Goal: Transaction & Acquisition: Book appointment/travel/reservation

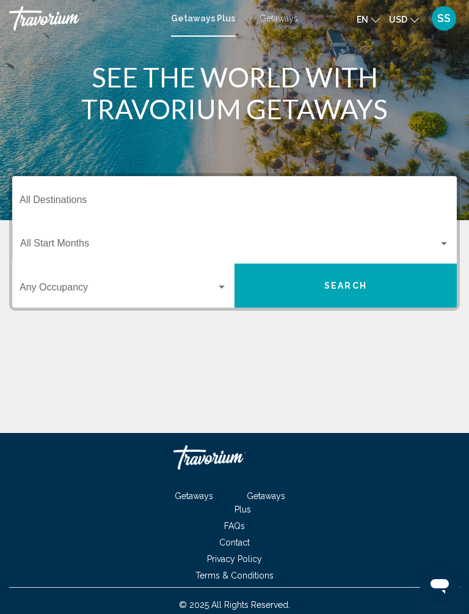
click at [284, 202] on input "Destination All Destinations" at bounding box center [235, 202] width 430 height 11
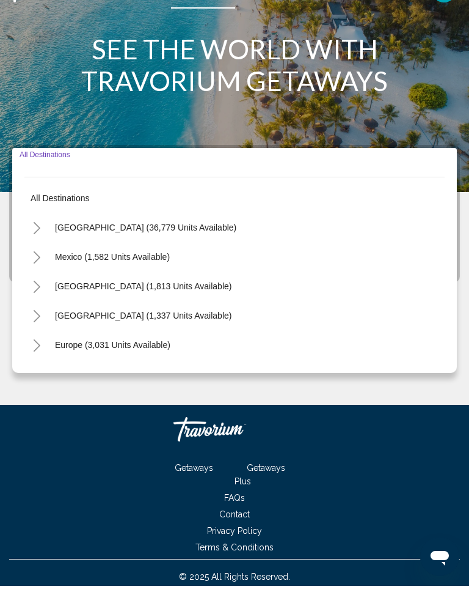
scroll to position [12, 0]
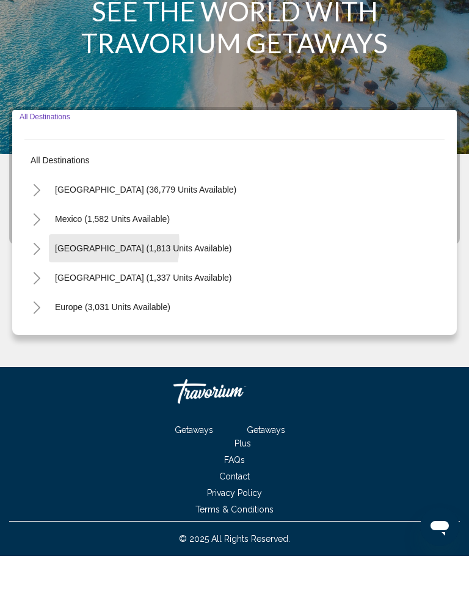
click at [84, 301] on span "[GEOGRAPHIC_DATA] (1,813 units available)" at bounding box center [143, 306] width 177 height 10
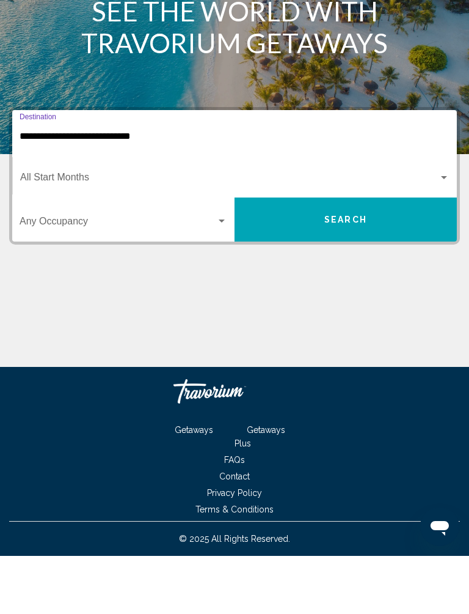
click at [88, 189] on input "**********" at bounding box center [235, 194] width 430 height 11
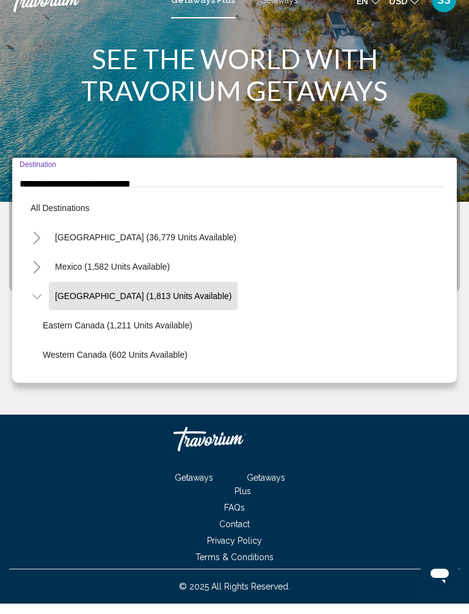
scroll to position [14, 0]
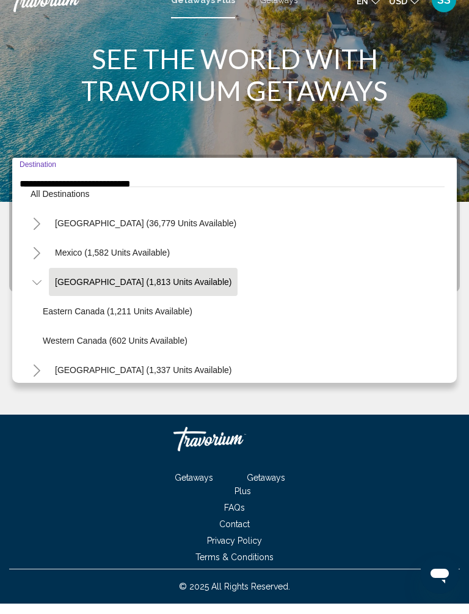
click at [62, 346] on span "Western Canada (602 units available)" at bounding box center [115, 351] width 145 height 10
type input "**********"
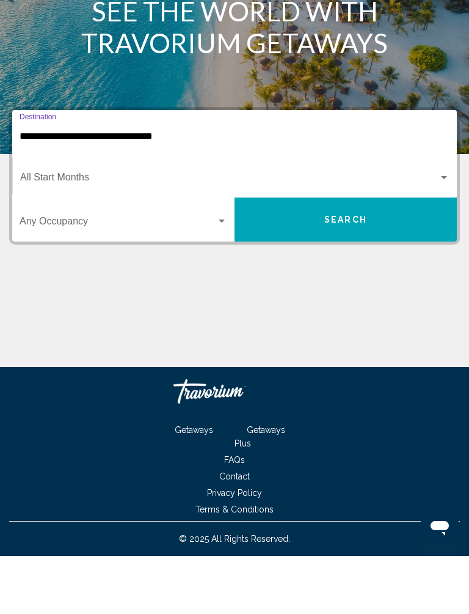
click at [133, 232] on span "Search widget" at bounding box center [229, 237] width 419 height 11
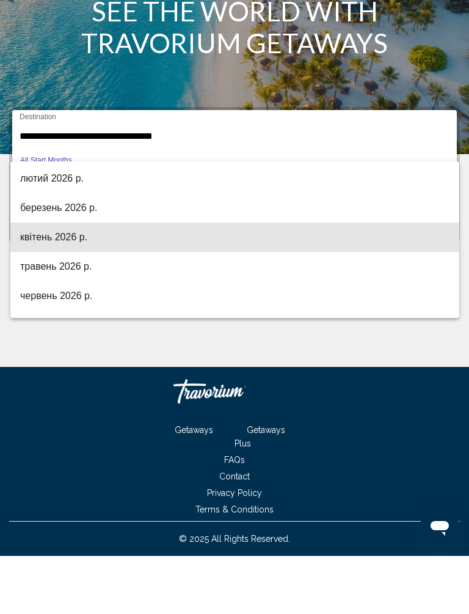
scroll to position [231, 0]
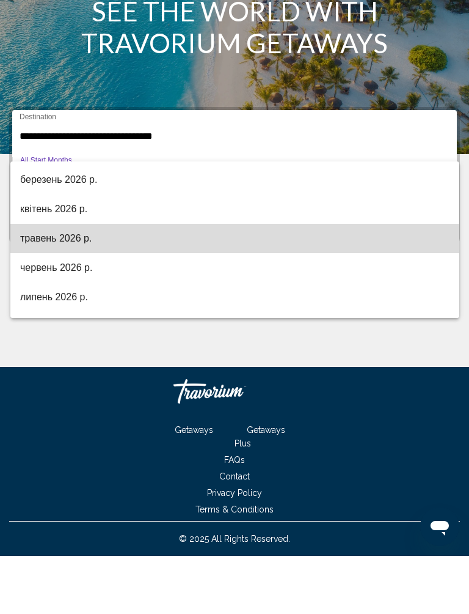
click at [69, 282] on span "травень 2026 р." at bounding box center [235, 296] width 430 height 29
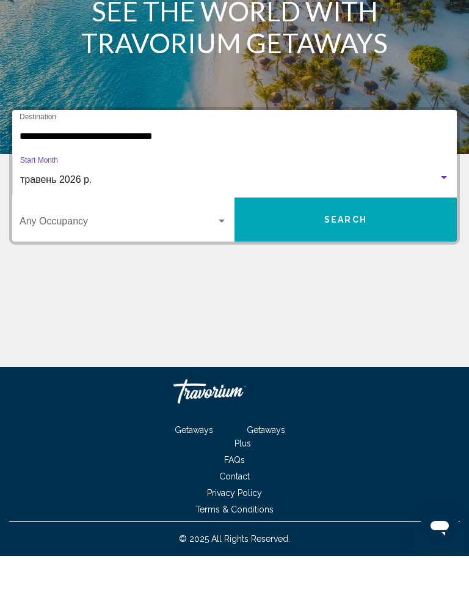
click at [340, 273] on span "Search" at bounding box center [346, 278] width 43 height 10
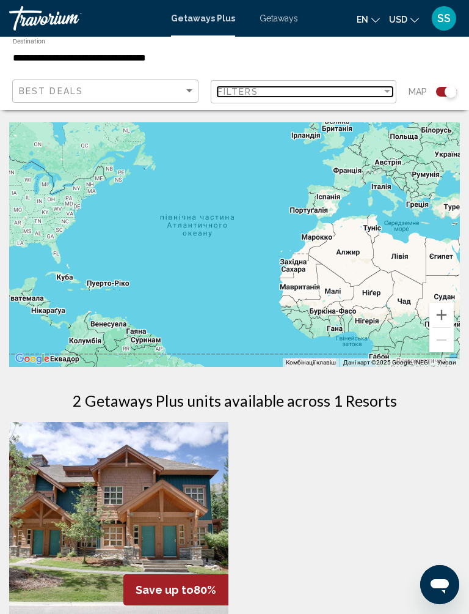
click at [383, 93] on div "Filter" at bounding box center [387, 92] width 11 height 10
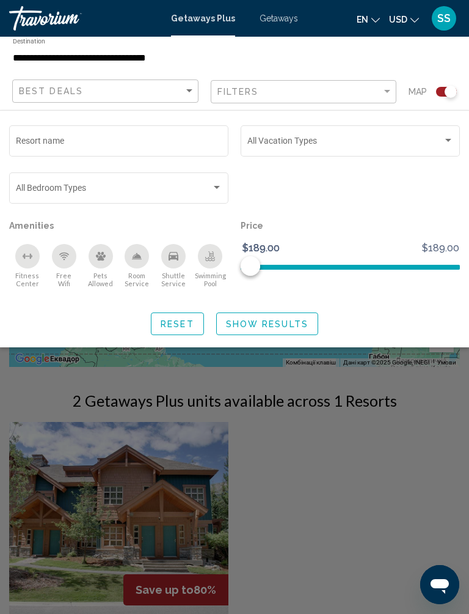
click at [327, 147] on span "Search widget" at bounding box center [346, 143] width 196 height 10
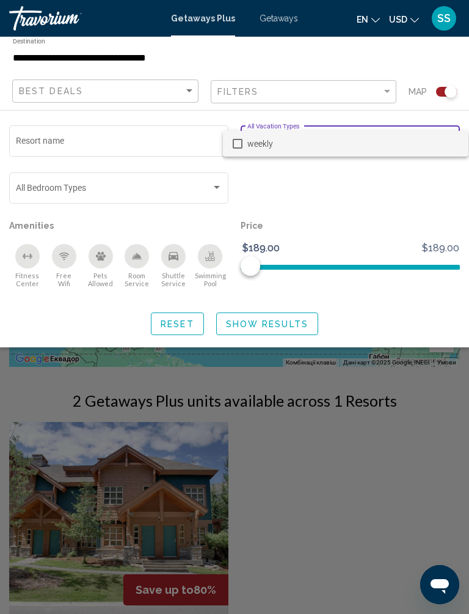
click at [321, 191] on div at bounding box center [234, 307] width 469 height 614
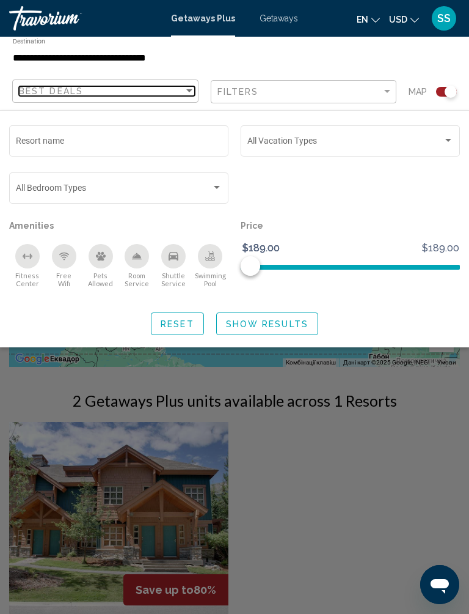
click at [185, 89] on div "Sort by" at bounding box center [189, 91] width 11 height 10
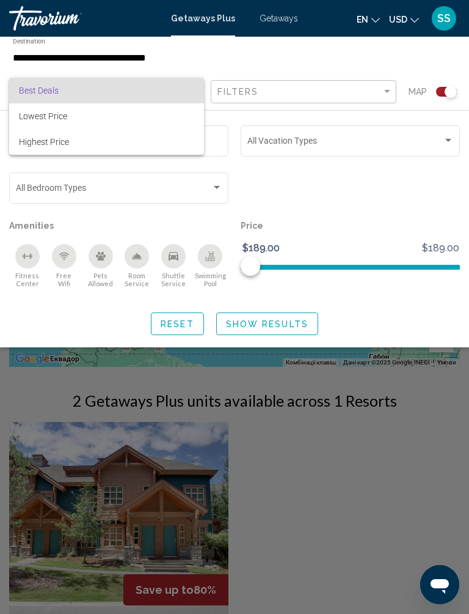
click at [174, 85] on span "Best Deals" at bounding box center [106, 91] width 175 height 26
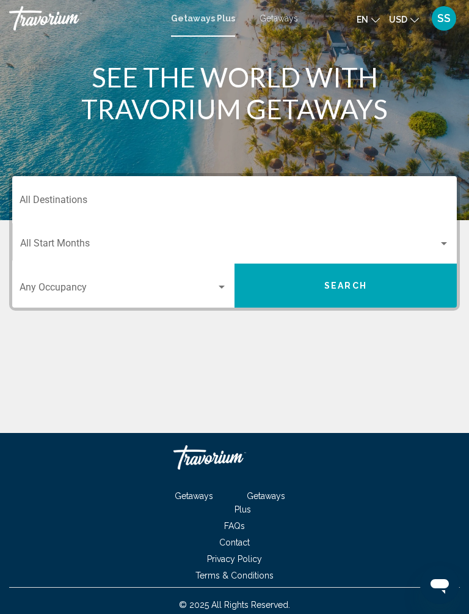
click at [138, 197] on input "Destination All Destinations" at bounding box center [235, 202] width 430 height 11
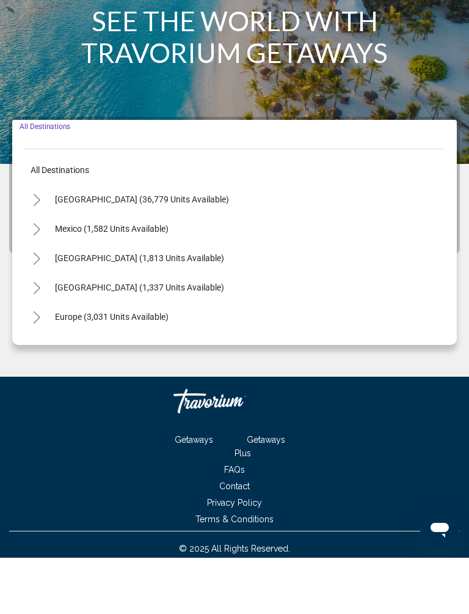
scroll to position [12, 0]
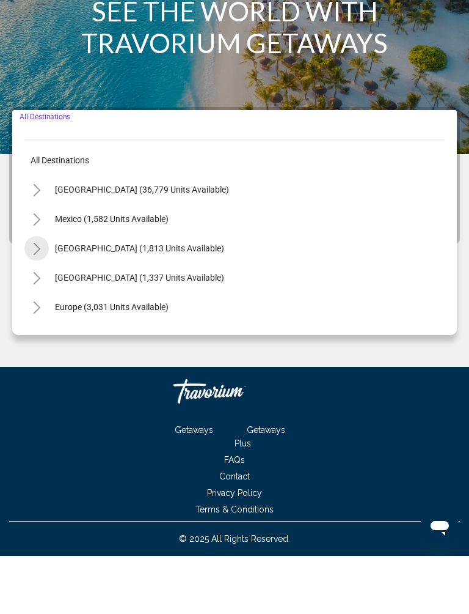
click at [40, 301] on icon "Toggle Canada (1,813 units available)" at bounding box center [36, 307] width 9 height 12
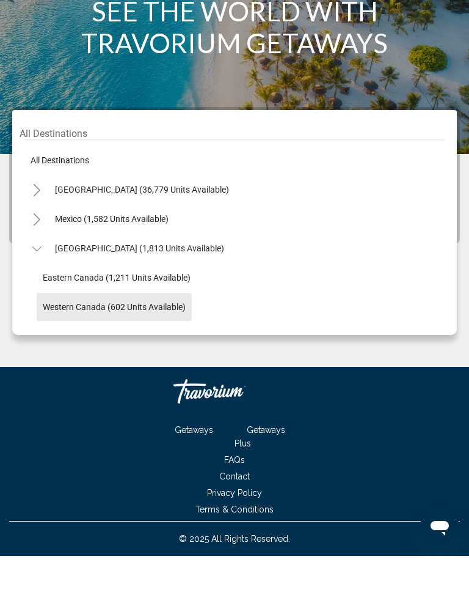
click at [84, 360] on span "Western Canada (602 units available)" at bounding box center [114, 365] width 143 height 10
type input "**********"
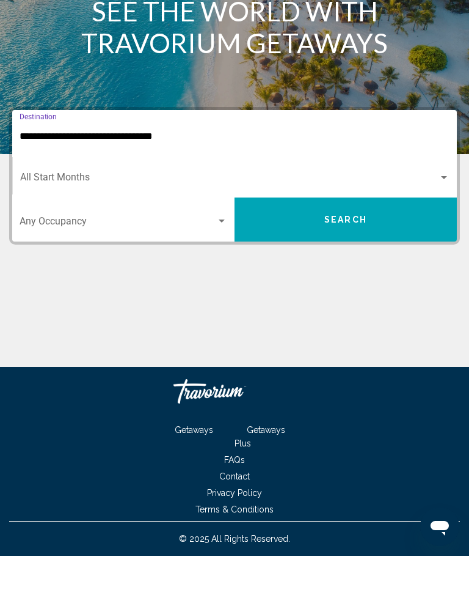
click at [120, 232] on span "Search widget" at bounding box center [229, 237] width 419 height 11
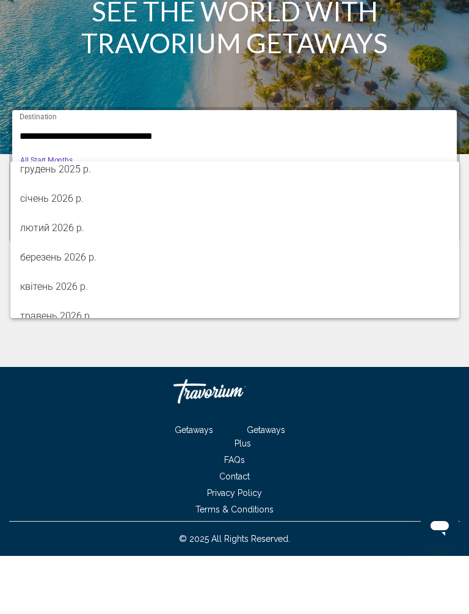
scroll to position [154, 0]
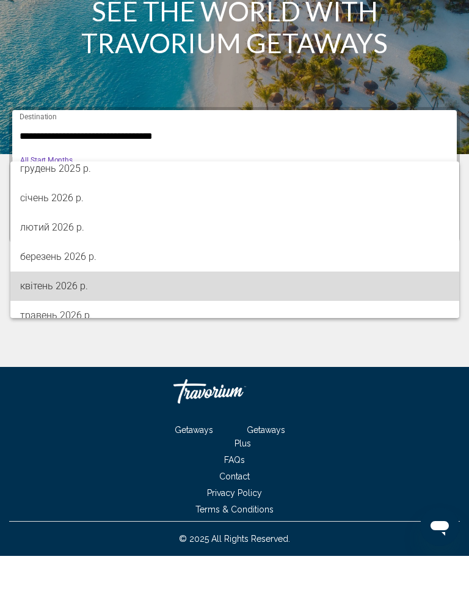
click at [67, 329] on span "квітень 2026 р." at bounding box center [235, 343] width 430 height 29
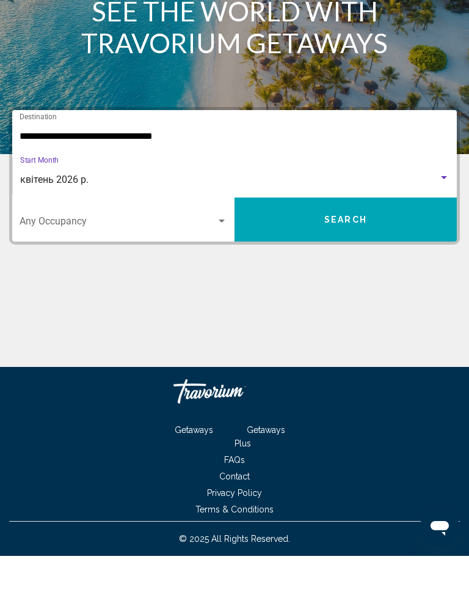
click at [372, 255] on button "Search" at bounding box center [346, 277] width 222 height 44
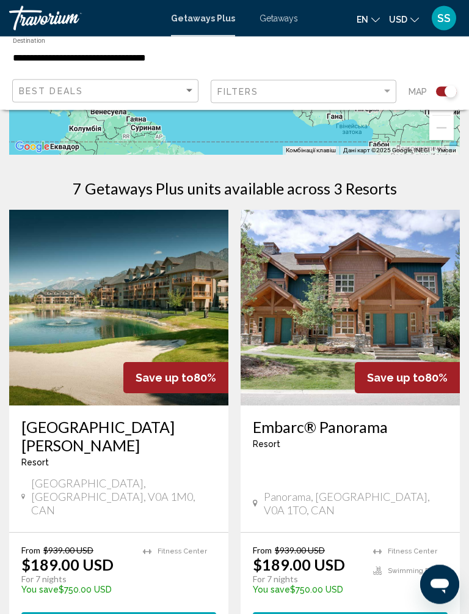
scroll to position [205, 0]
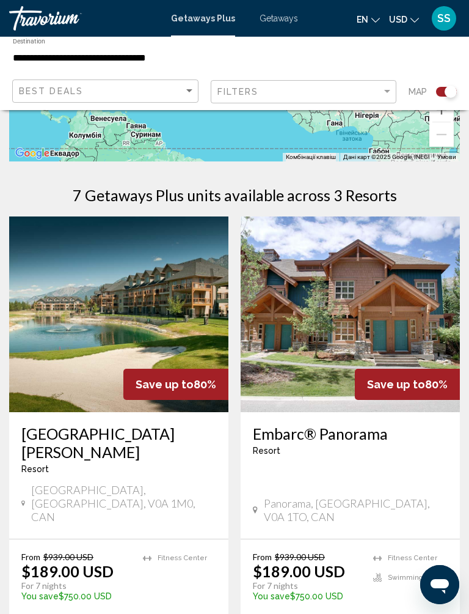
click at [287, 21] on span "Getaways" at bounding box center [279, 18] width 39 height 10
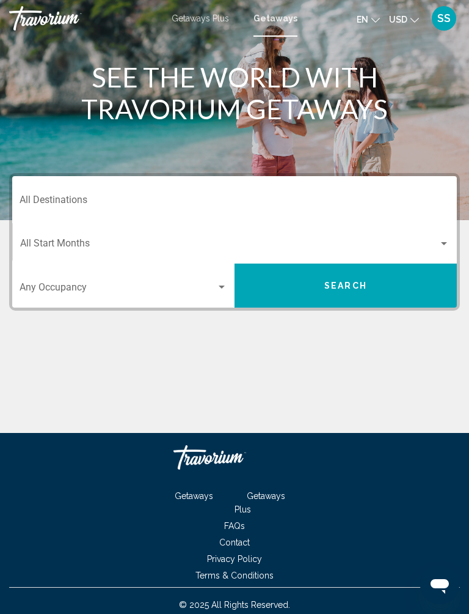
click at [395, 15] on span "USD" at bounding box center [398, 20] width 18 height 10
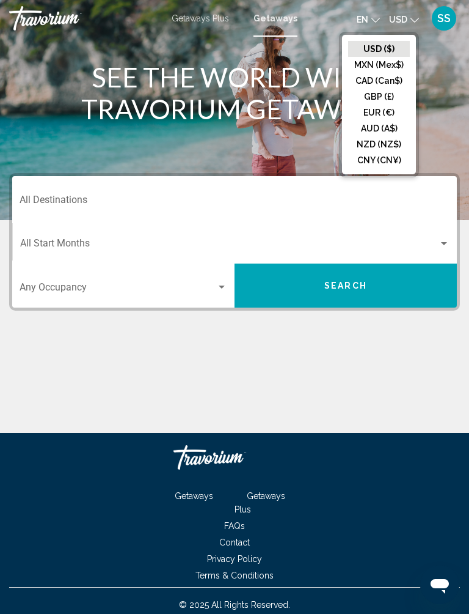
click at [383, 89] on button "CAD (Can$)" at bounding box center [379, 81] width 62 height 16
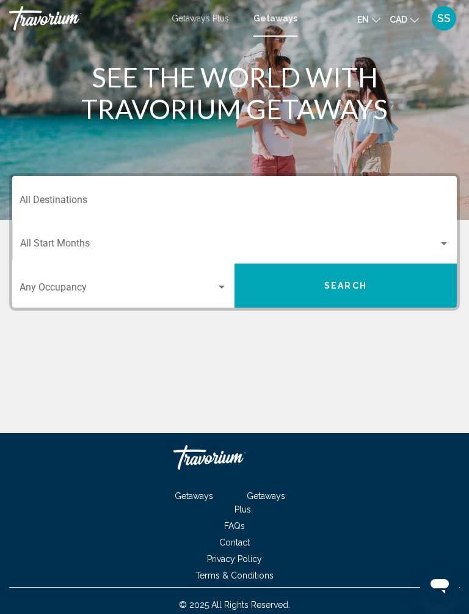
click at [111, 249] on span "Search widget" at bounding box center [229, 245] width 419 height 11
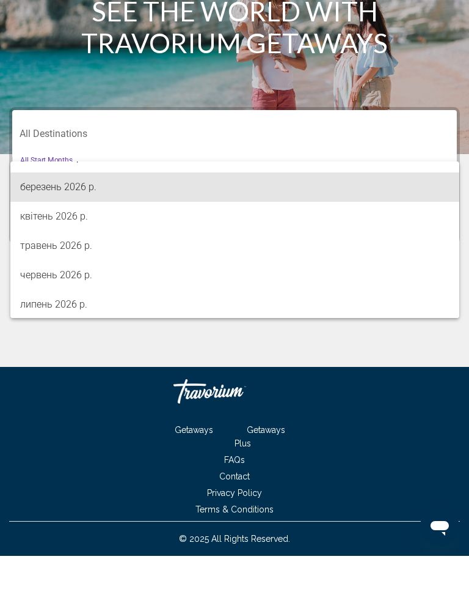
scroll to position [219, 0]
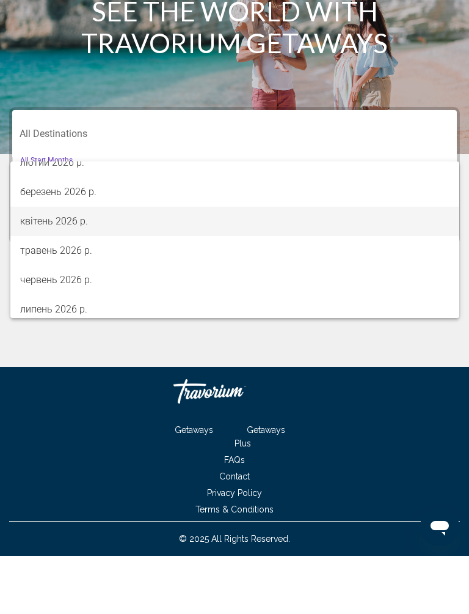
click at [72, 265] on span "квітень 2026 р." at bounding box center [235, 279] width 430 height 29
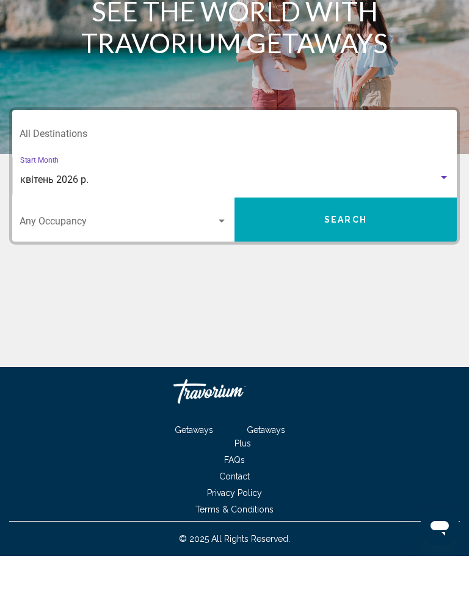
click at [325, 255] on button "Search" at bounding box center [346, 277] width 222 height 44
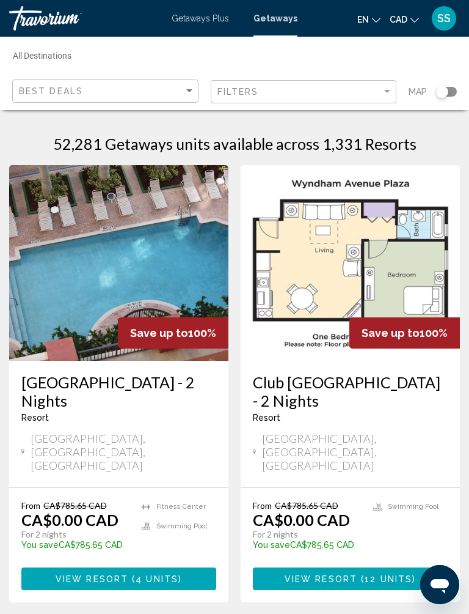
click at [73, 62] on input "Destination All Destinations" at bounding box center [159, 58] width 292 height 11
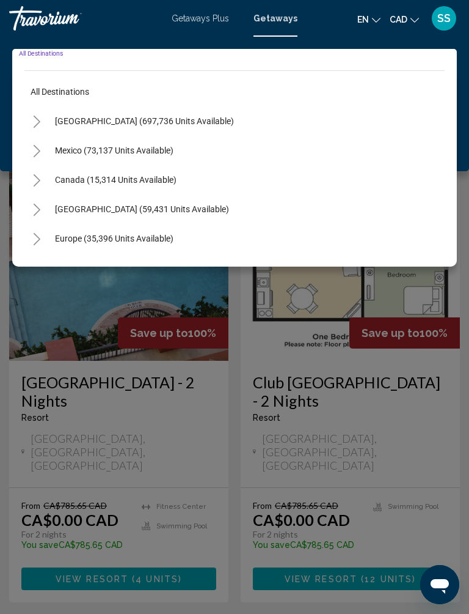
click at [38, 177] on icon "Toggle Canada (15,314 units available)" at bounding box center [36, 180] width 9 height 12
click at [86, 240] on span "[GEOGRAPHIC_DATA] (8,077 units available)" at bounding box center [127, 238] width 169 height 10
type input "**********"
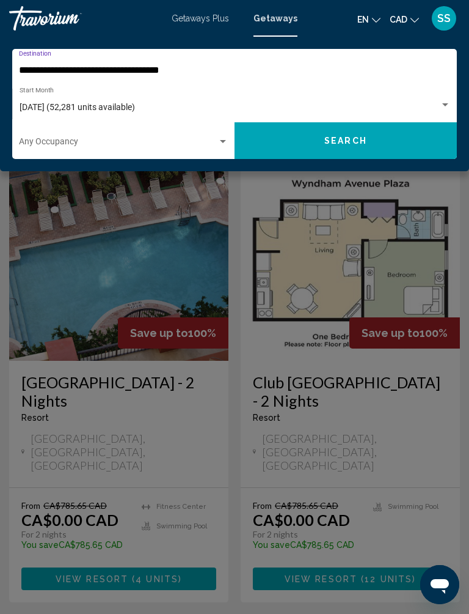
click at [367, 153] on button "Search" at bounding box center [346, 140] width 222 height 37
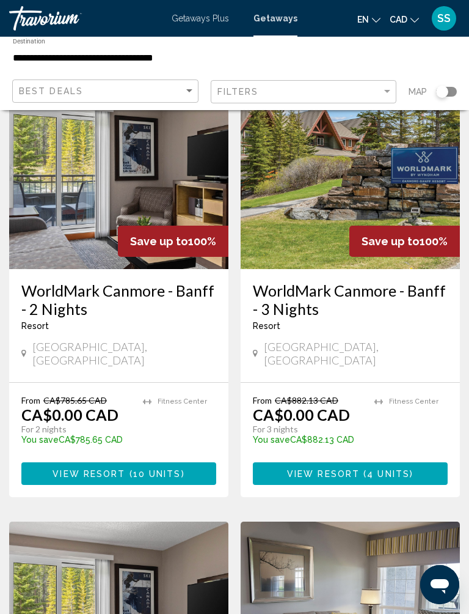
scroll to position [91, 0]
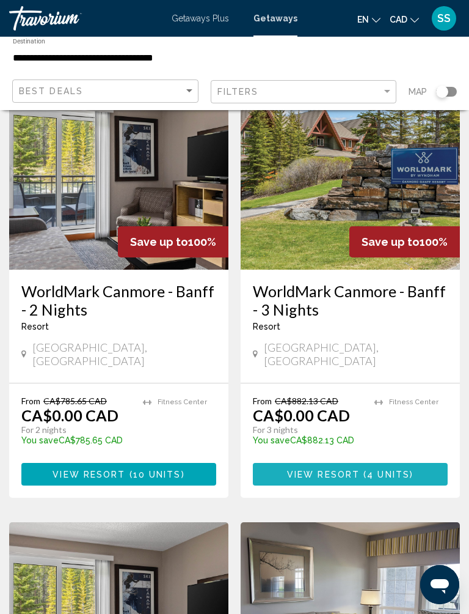
click at [353, 469] on span "View Resort" at bounding box center [323, 474] width 73 height 10
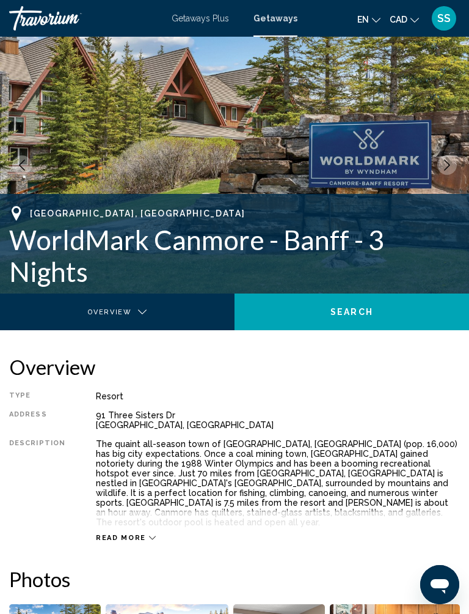
click at [448, 169] on icon "Next image" at bounding box center [447, 165] width 11 height 11
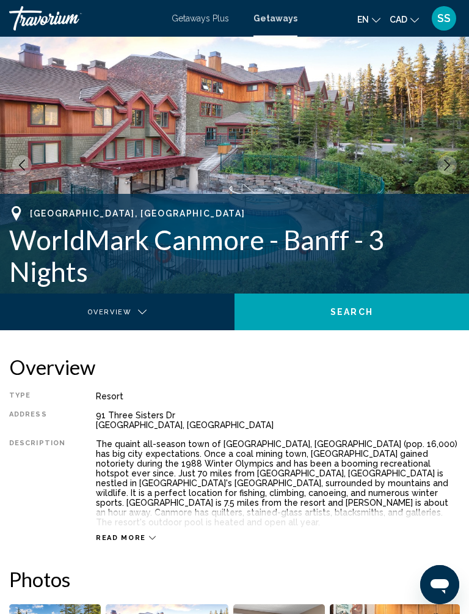
click at [447, 171] on button "Next image" at bounding box center [448, 165] width 20 height 20
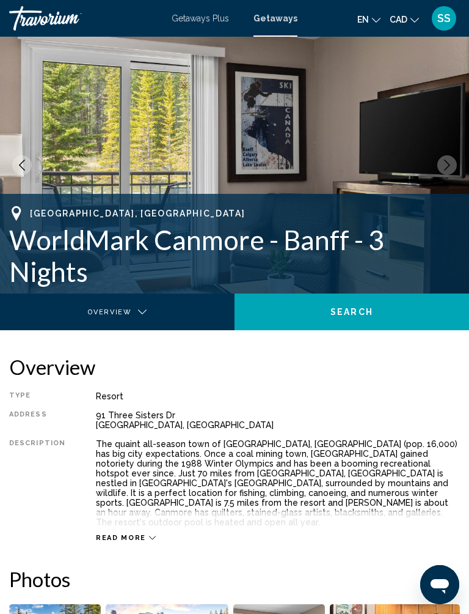
click at [454, 167] on button "Next image" at bounding box center [448, 165] width 20 height 20
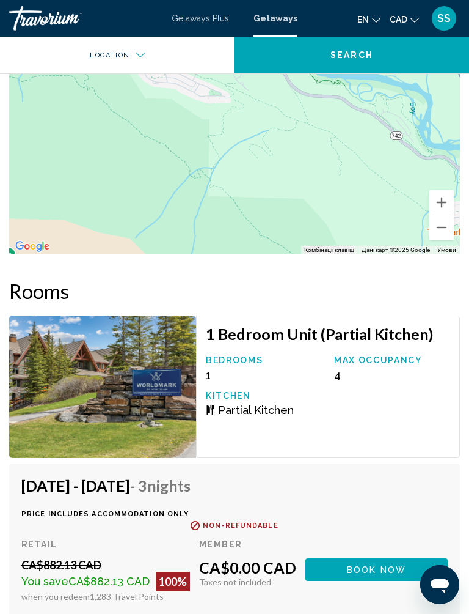
scroll to position [1815, 0]
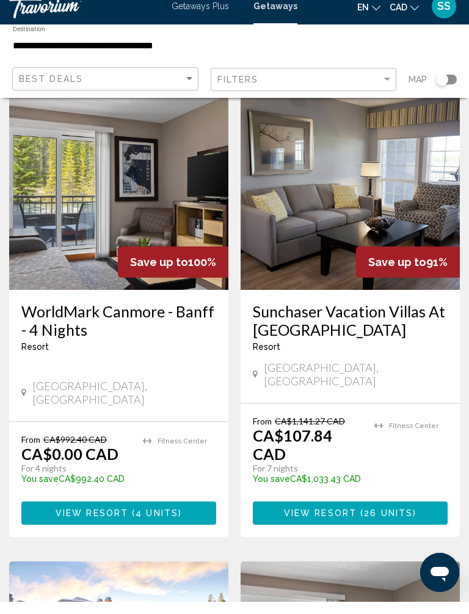
scroll to position [509, 0]
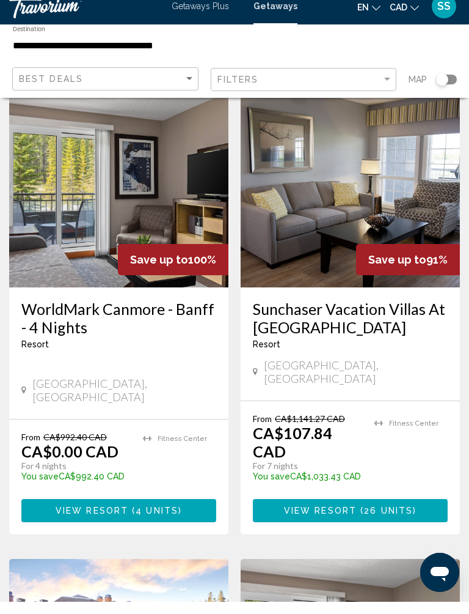
click at [160, 518] on span "4 units" at bounding box center [157, 523] width 43 height 10
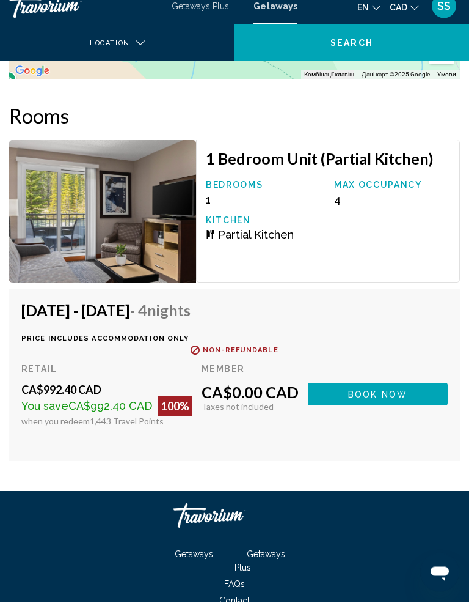
scroll to position [2021, 0]
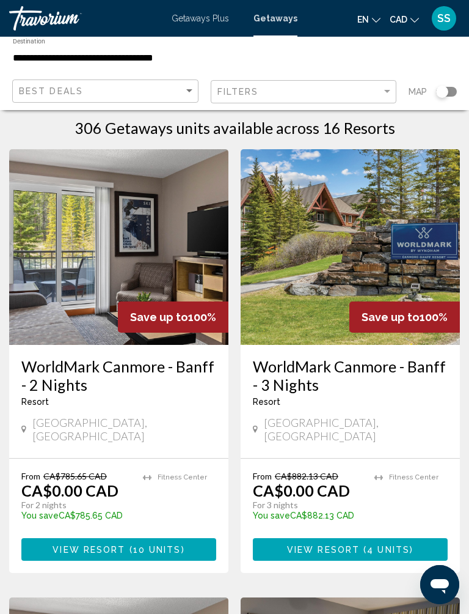
scroll to position [15, 0]
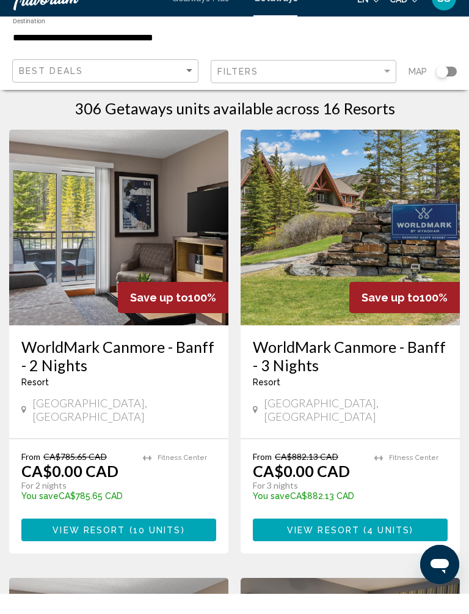
click at [129, 545] on span "( 10 units )" at bounding box center [154, 550] width 59 height 10
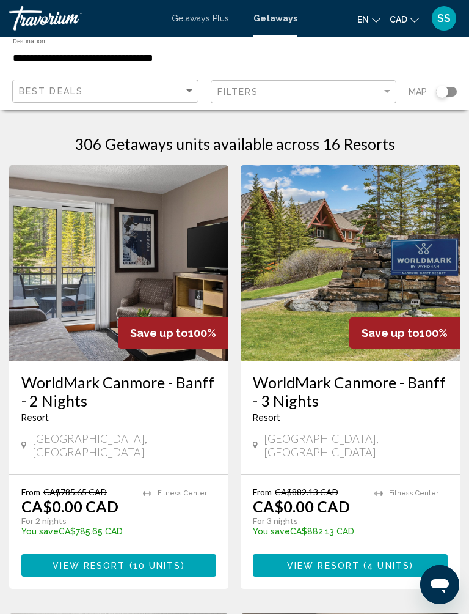
click at [283, 17] on span "Getaways" at bounding box center [276, 18] width 44 height 10
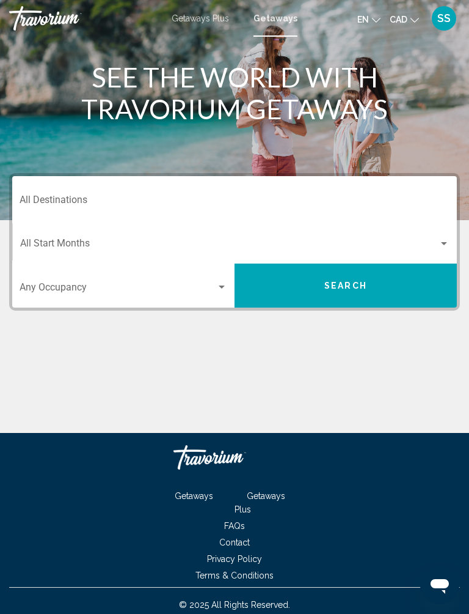
click at [124, 199] on input "Destination All Destinations" at bounding box center [235, 202] width 430 height 11
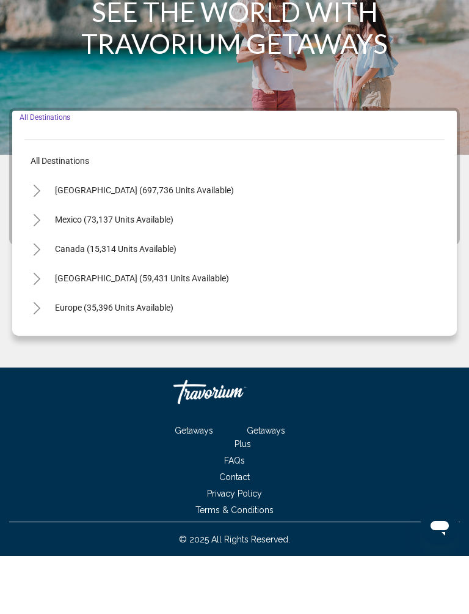
scroll to position [12, 0]
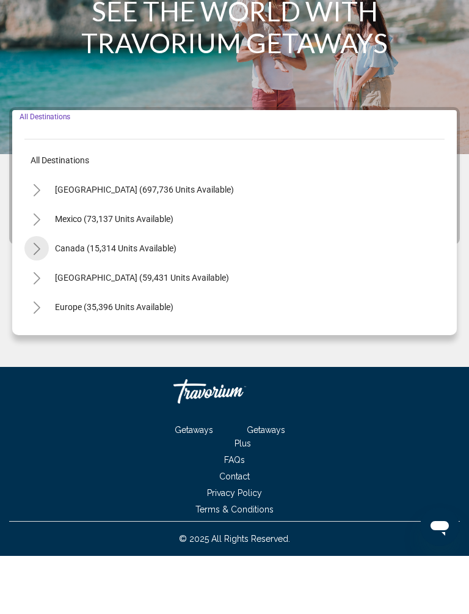
click at [34, 301] on icon "Toggle Canada (15,314 units available)" at bounding box center [36, 307] width 9 height 12
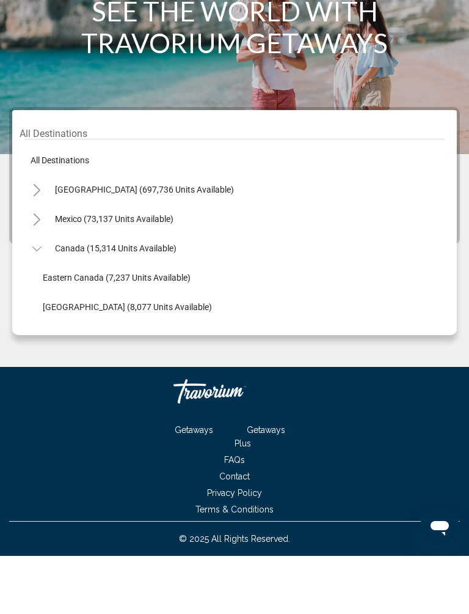
click at [110, 360] on span "[GEOGRAPHIC_DATA] (8,077 units available)" at bounding box center [127, 365] width 169 height 10
type input "**********"
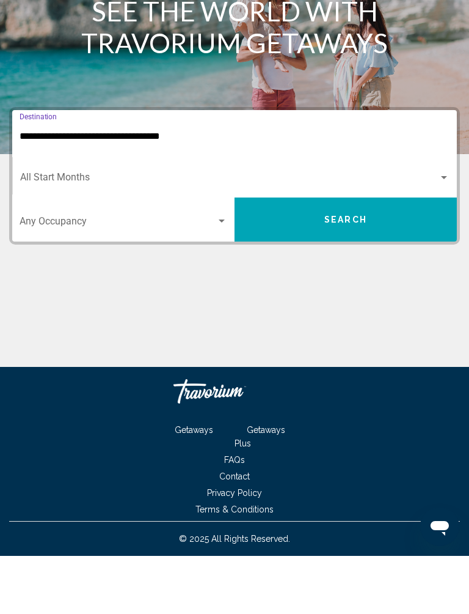
click at [117, 232] on span "Search widget" at bounding box center [229, 237] width 419 height 11
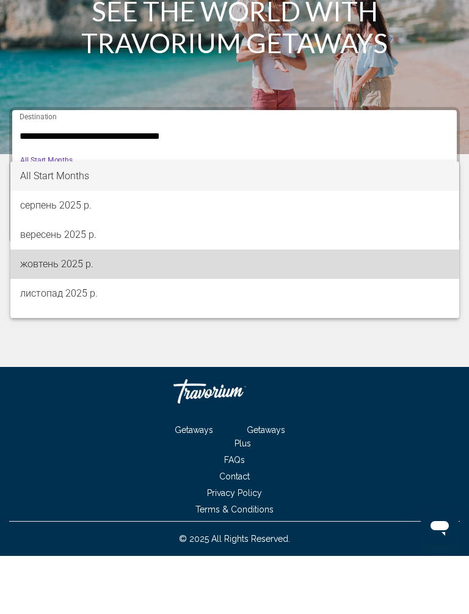
click at [87, 307] on span "жовтень 2025 р." at bounding box center [235, 321] width 430 height 29
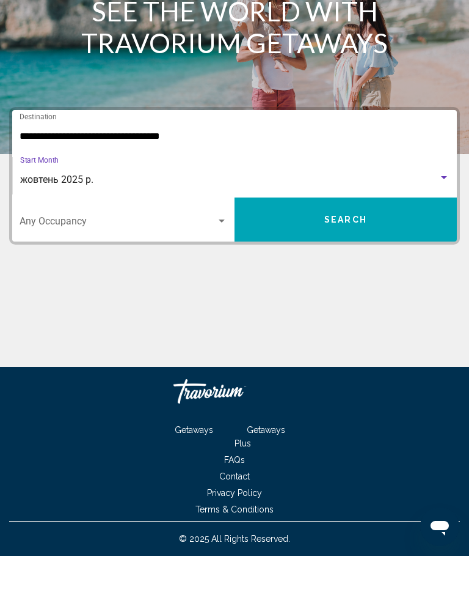
click at [382, 255] on button "Search" at bounding box center [346, 277] width 222 height 44
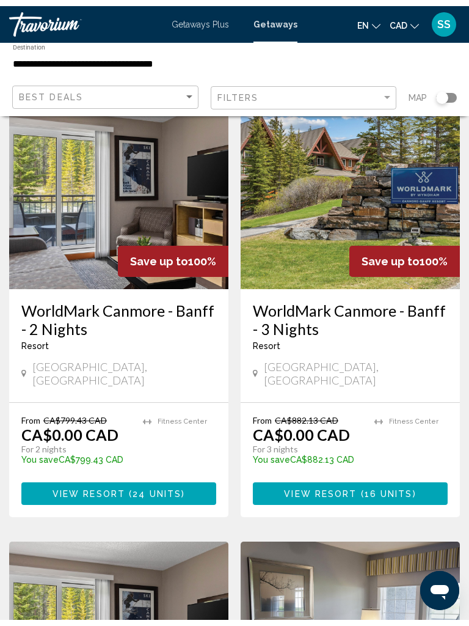
scroll to position [77, 0]
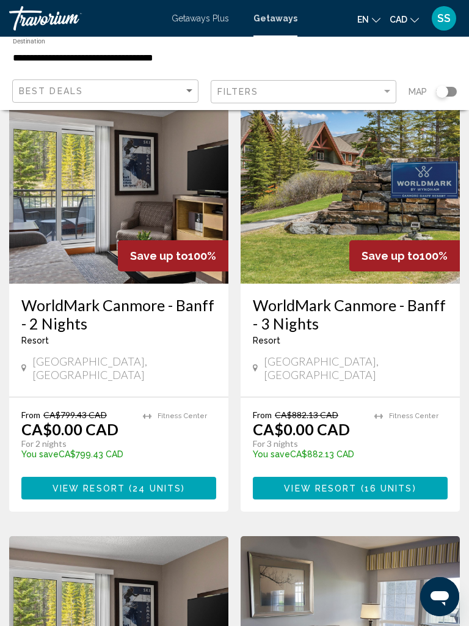
click at [355, 296] on h3 "WorldMark Canmore - Banff - 3 Nights" at bounding box center [350, 314] width 195 height 37
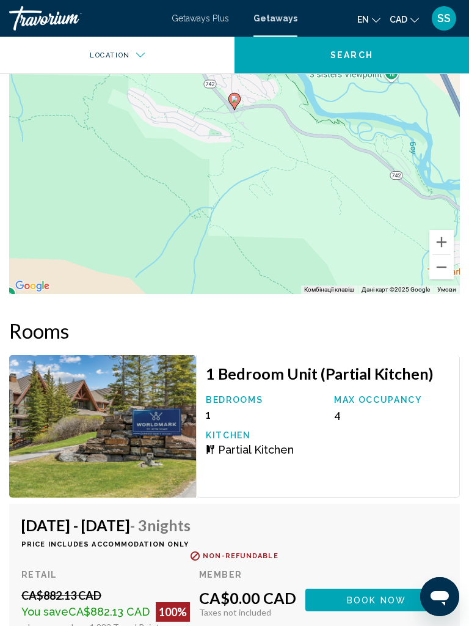
scroll to position [1776, 0]
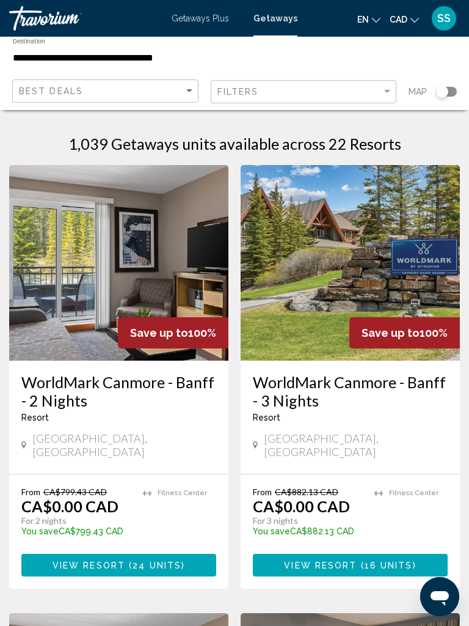
click at [153, 554] on button "View Resort ( 24 units )" at bounding box center [118, 565] width 195 height 23
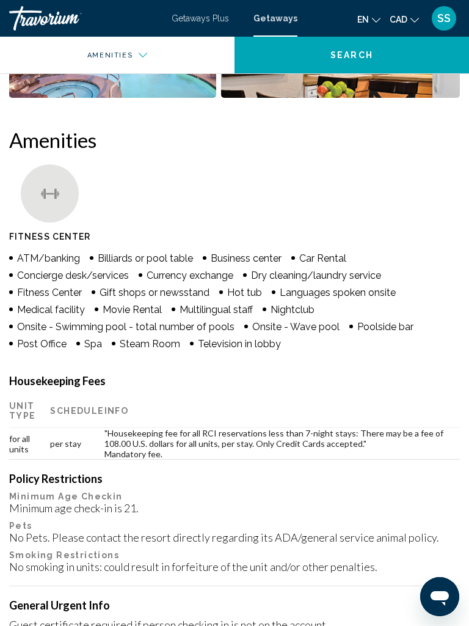
scroll to position [581, 0]
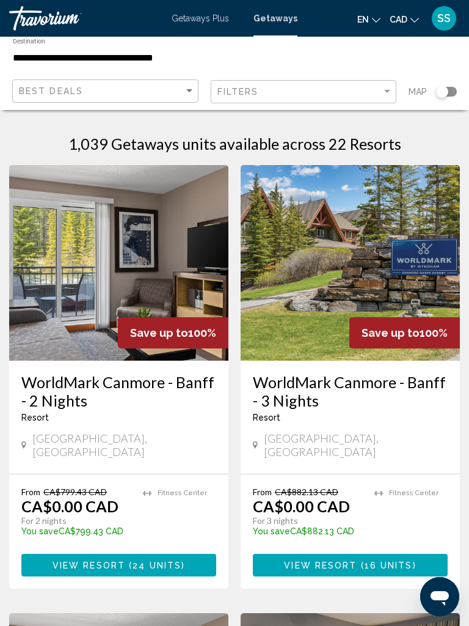
click at [61, 20] on div "Travorium" at bounding box center [70, 18] width 122 height 24
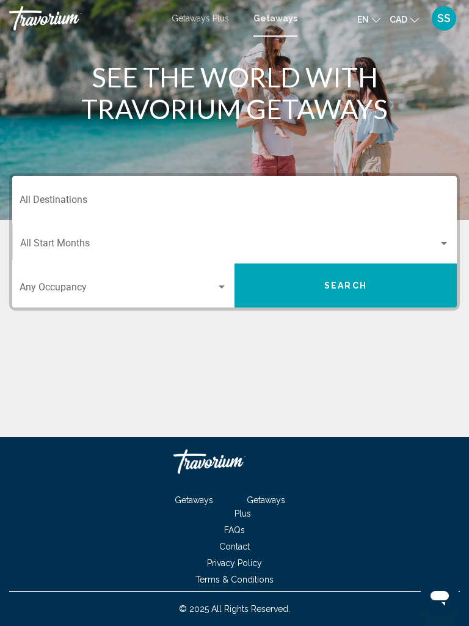
click at [98, 199] on input "Destination All Destinations" at bounding box center [235, 202] width 430 height 11
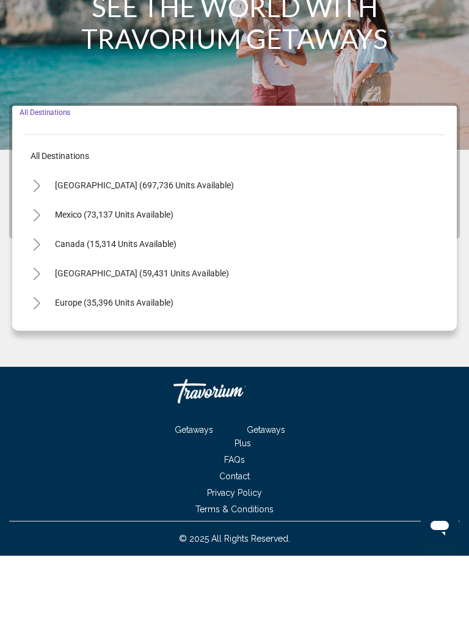
click at [28, 302] on button "Toggle Canada (15,314 units available)" at bounding box center [36, 314] width 24 height 24
click at [93, 368] on span "[GEOGRAPHIC_DATA] (8,077 units available)" at bounding box center [127, 373] width 169 height 10
type input "**********"
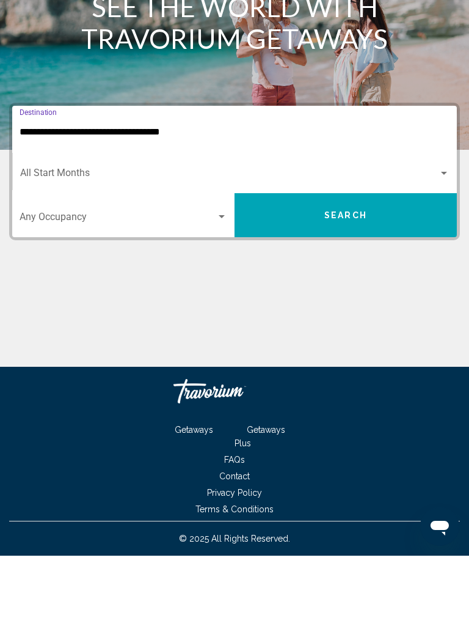
click at [119, 240] on span "Search widget" at bounding box center [229, 245] width 419 height 11
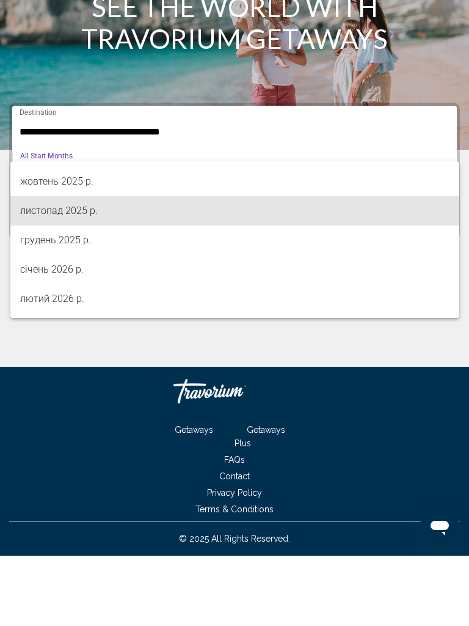
scroll to position [90, 0]
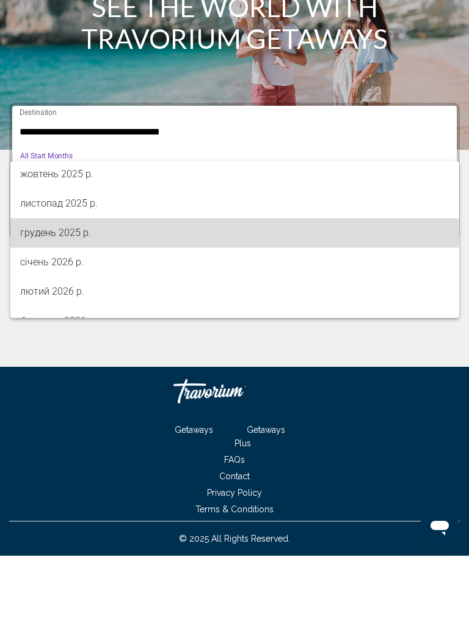
click at [73, 288] on span "грудень 2025 р." at bounding box center [235, 302] width 430 height 29
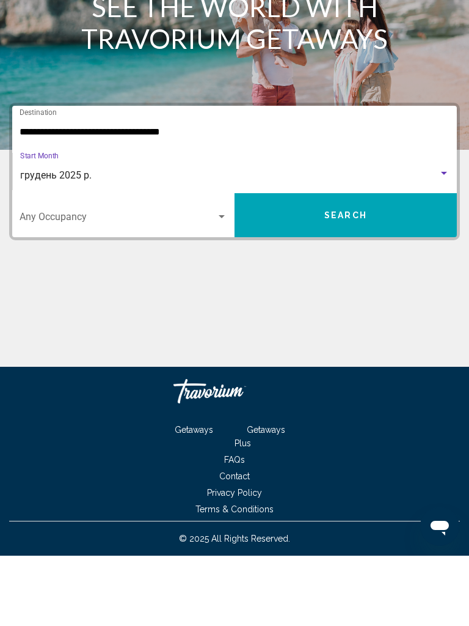
click at [342, 281] on span "Search" at bounding box center [346, 286] width 43 height 10
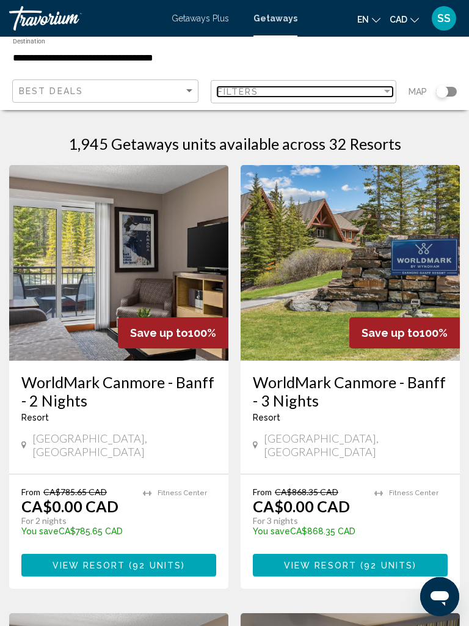
click at [382, 92] on div "Filter" at bounding box center [387, 92] width 11 height 10
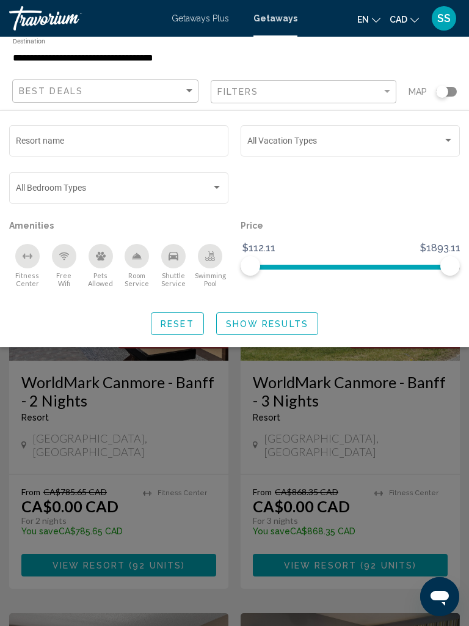
click at [105, 261] on icon "Pets Allowed" at bounding box center [101, 256] width 10 height 10
click at [299, 329] on span "Show Results" at bounding box center [267, 324] width 83 height 10
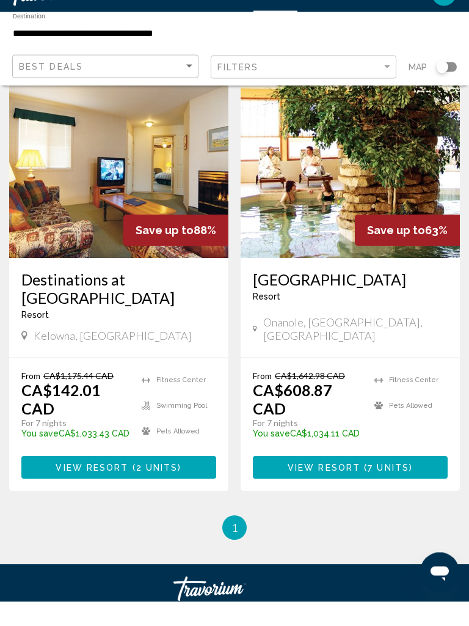
scroll to position [79, 0]
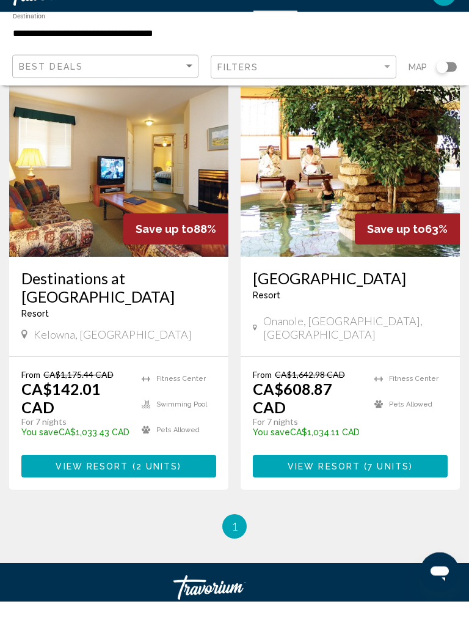
click at [163, 487] on span "2 units" at bounding box center [157, 492] width 42 height 10
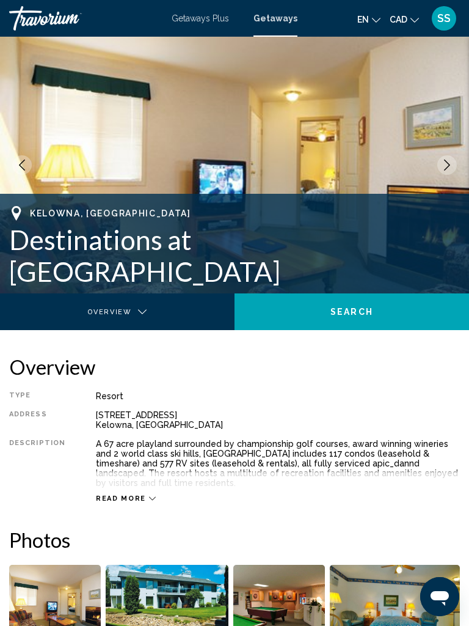
click at [444, 166] on icon "Next image" at bounding box center [447, 165] width 11 height 11
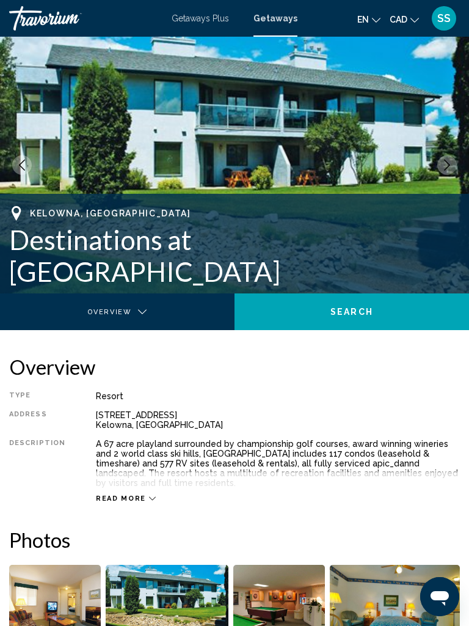
click at [445, 163] on icon "Next image" at bounding box center [447, 165] width 11 height 11
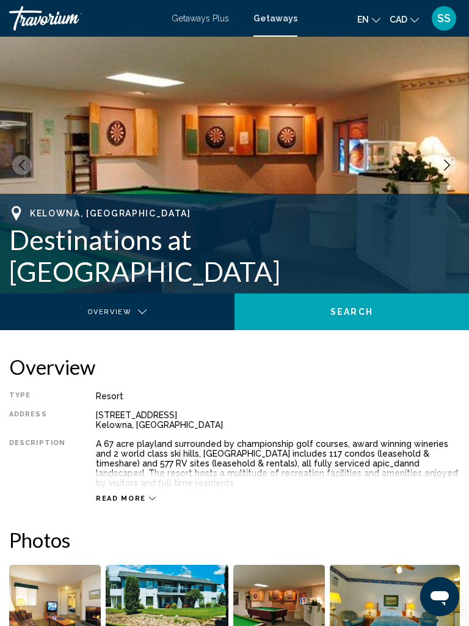
click at [444, 163] on icon "Next image" at bounding box center [447, 165] width 11 height 11
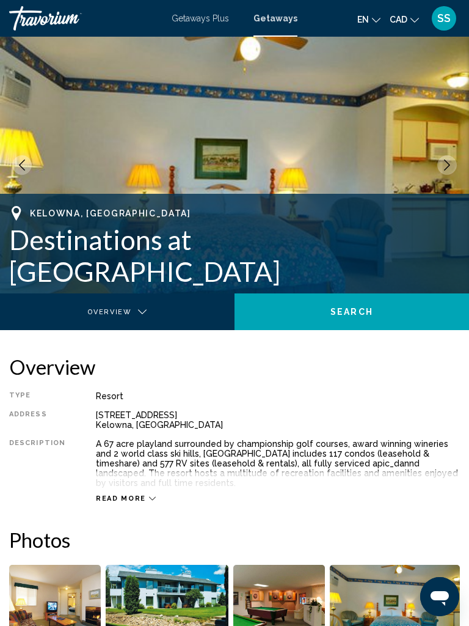
click at [444, 163] on icon "Next image" at bounding box center [447, 165] width 11 height 11
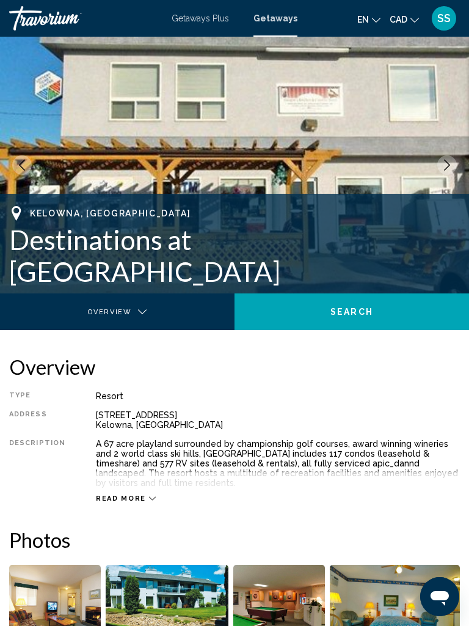
click at [445, 164] on icon "Next image" at bounding box center [447, 165] width 11 height 11
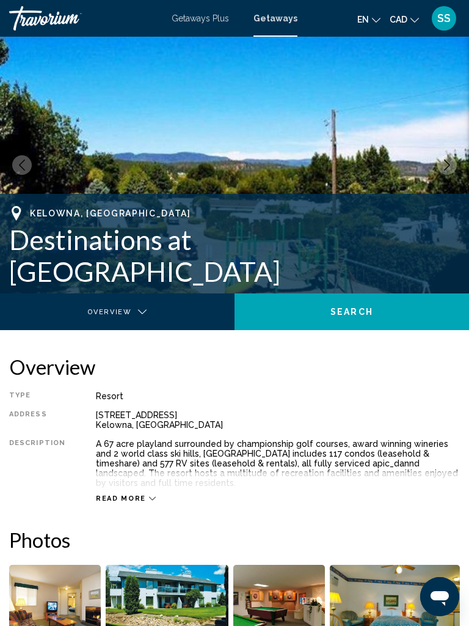
click at [441, 167] on button "Next image" at bounding box center [448, 165] width 20 height 20
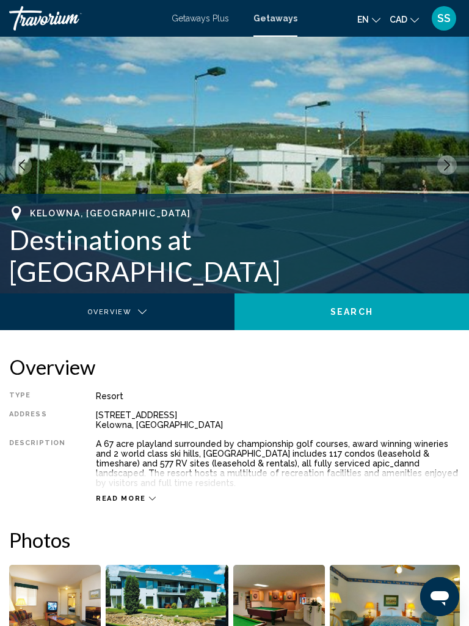
click at [450, 164] on icon "Next image" at bounding box center [447, 165] width 11 height 11
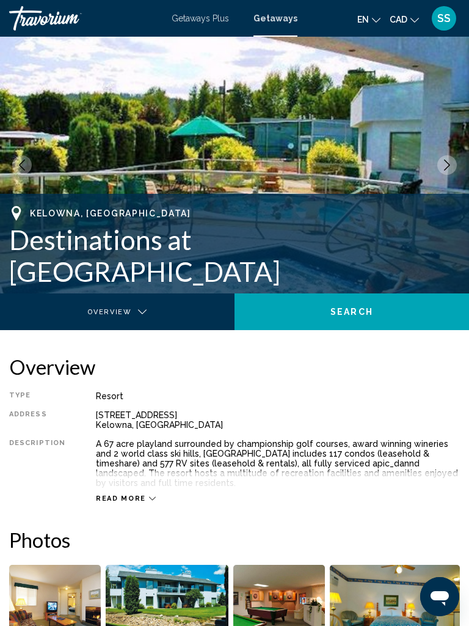
click at [450, 166] on icon "Next image" at bounding box center [447, 165] width 11 height 11
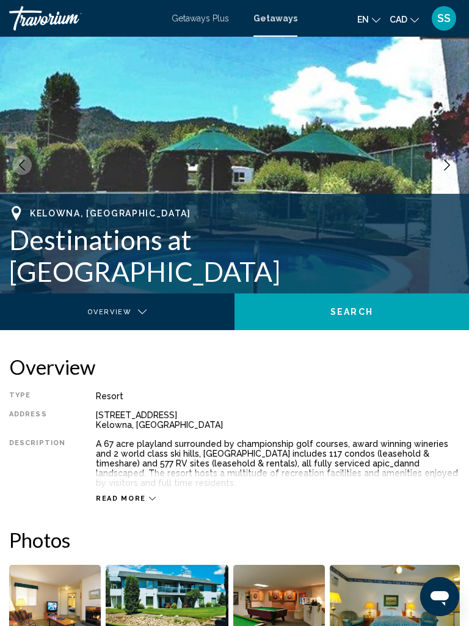
click at [21, 162] on icon "Previous image" at bounding box center [22, 165] width 11 height 11
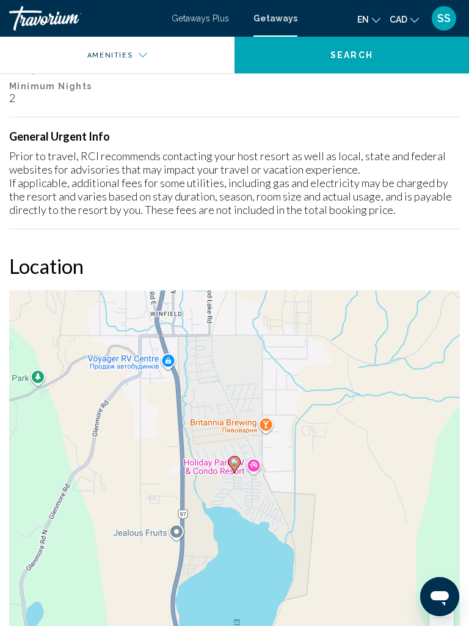
scroll to position [1276, 0]
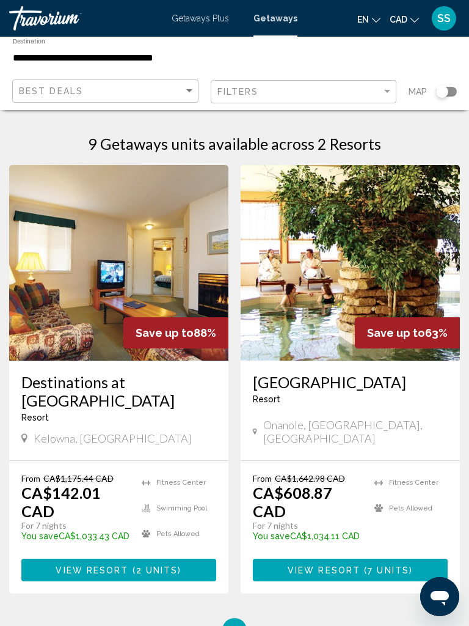
click at [51, 7] on div "Travorium" at bounding box center [70, 18] width 122 height 24
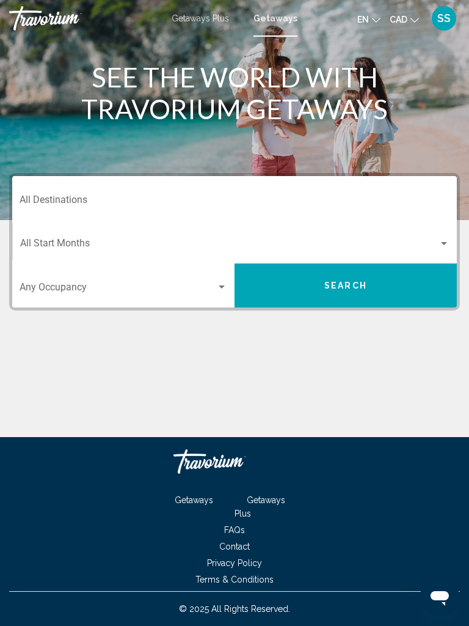
click at [188, 199] on input "Destination All Destinations" at bounding box center [235, 202] width 430 height 11
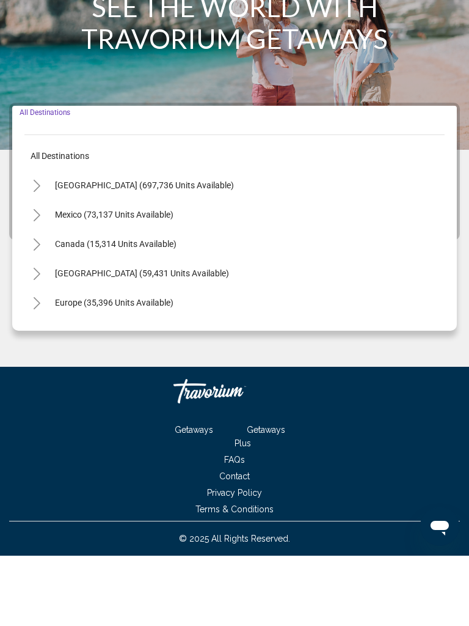
click at [35, 309] on icon "Toggle Canada (15,314 units available)" at bounding box center [36, 315] width 9 height 12
click at [97, 368] on span "[GEOGRAPHIC_DATA] (8,077 units available)" at bounding box center [127, 373] width 169 height 10
type input "**********"
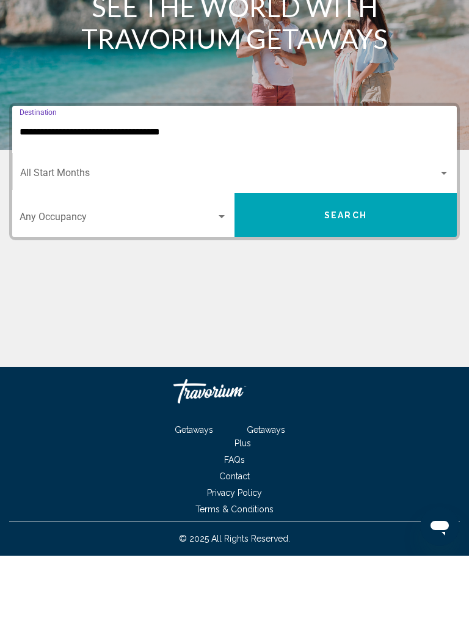
click at [134, 240] on span "Search widget" at bounding box center [229, 245] width 419 height 11
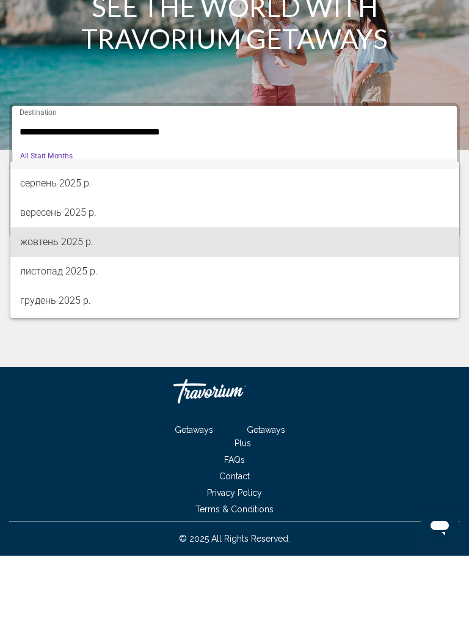
scroll to position [6, 0]
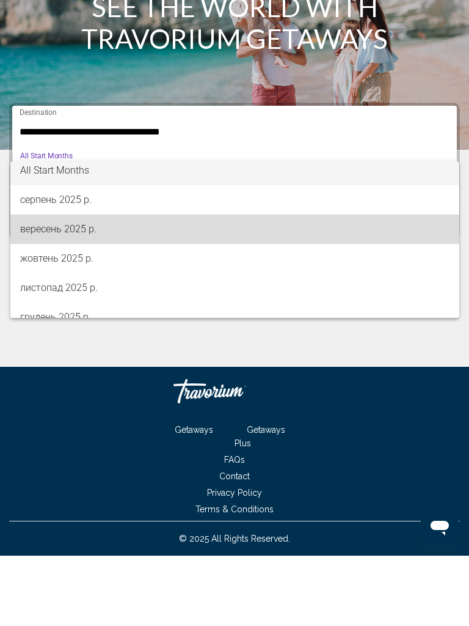
click at [81, 285] on span "вересень 2025 р." at bounding box center [235, 299] width 430 height 29
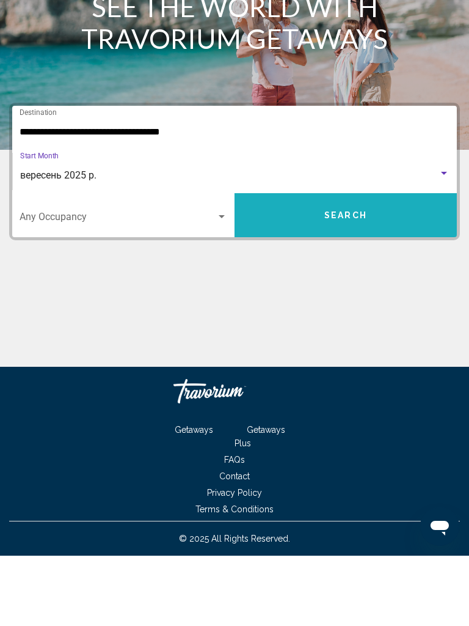
click at [380, 263] on button "Search" at bounding box center [346, 285] width 222 height 44
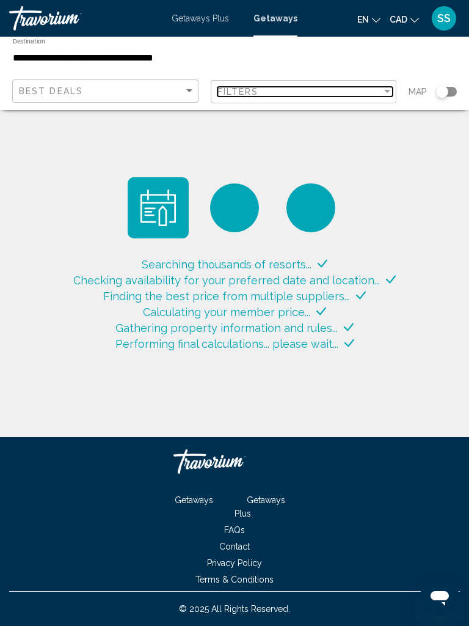
click at [387, 91] on div "Filter" at bounding box center [387, 91] width 6 height 3
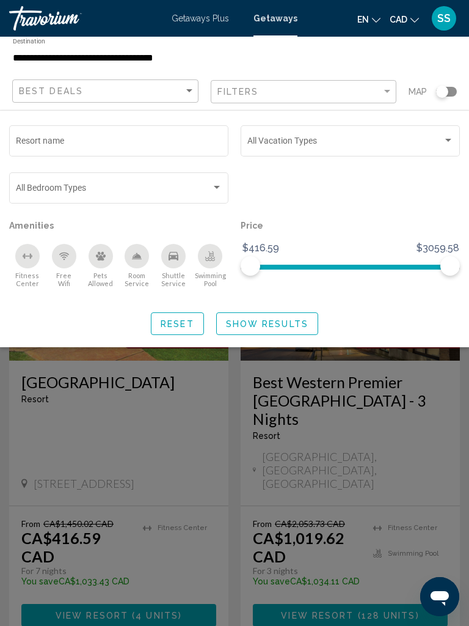
click at [102, 259] on icon "Pets Allowed" at bounding box center [101, 256] width 10 height 9
click at [285, 335] on button "Show Results" at bounding box center [267, 323] width 102 height 23
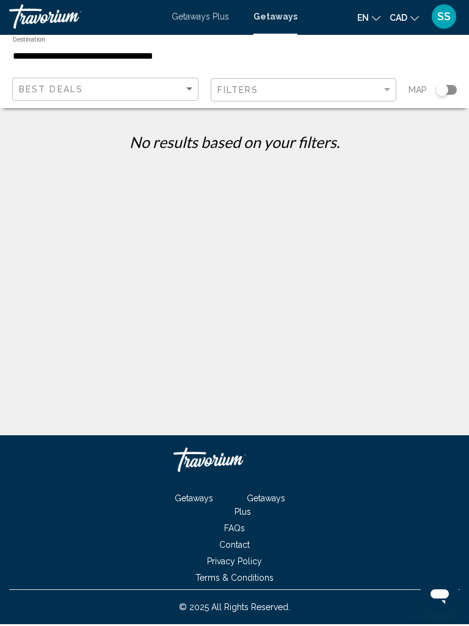
click at [78, 57] on input "**********" at bounding box center [159, 58] width 292 height 11
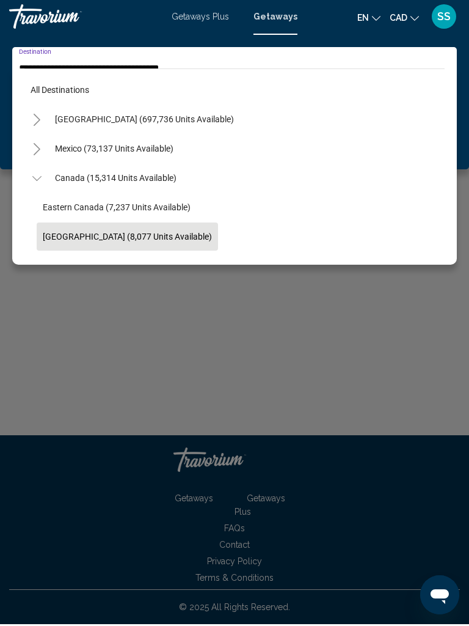
scroll to position [73, 0]
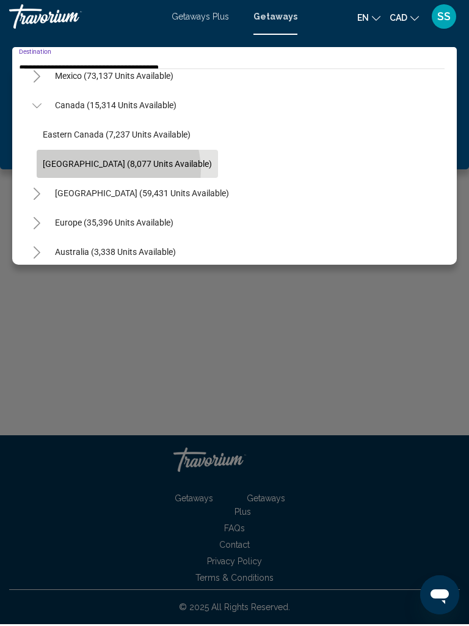
click at [106, 170] on button "[GEOGRAPHIC_DATA] (8,077 units available)" at bounding box center [128, 166] width 182 height 28
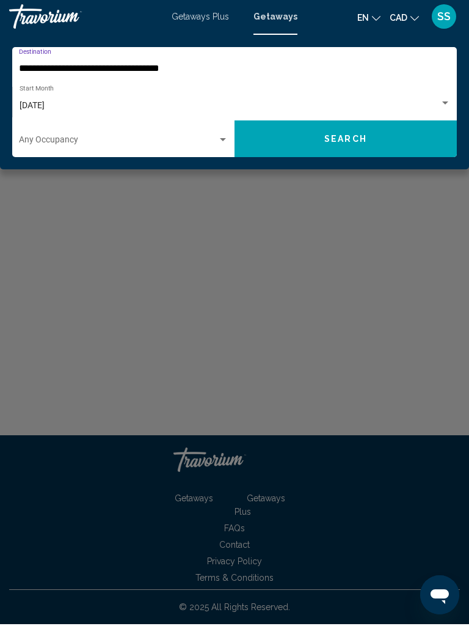
click at [90, 103] on div "[DATE]" at bounding box center [230, 108] width 421 height 10
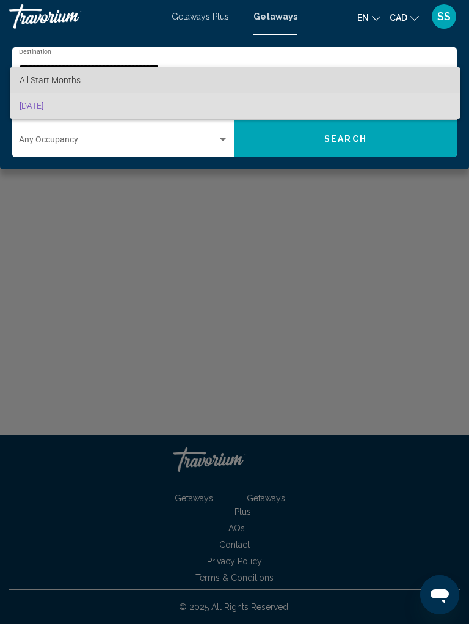
click at [164, 76] on span "All Start Months" at bounding box center [236, 82] width 432 height 26
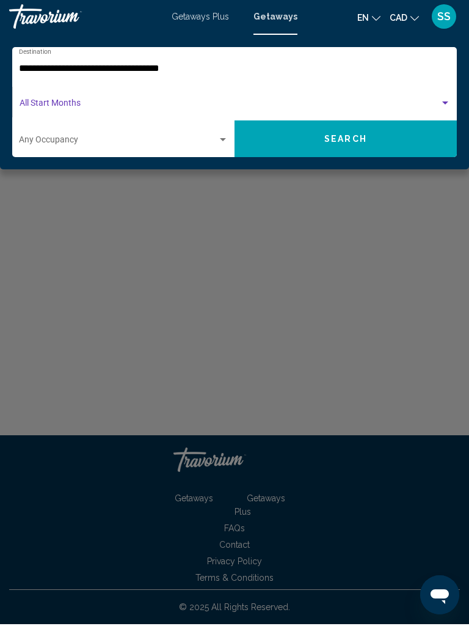
click at [79, 105] on span "Search widget" at bounding box center [230, 108] width 421 height 10
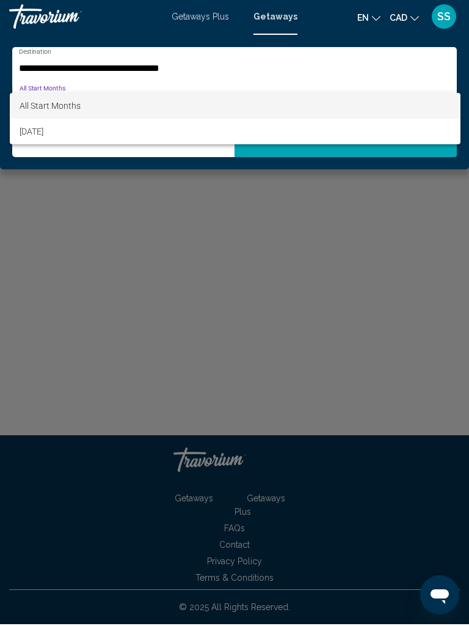
click at [127, 214] on div at bounding box center [234, 313] width 469 height 626
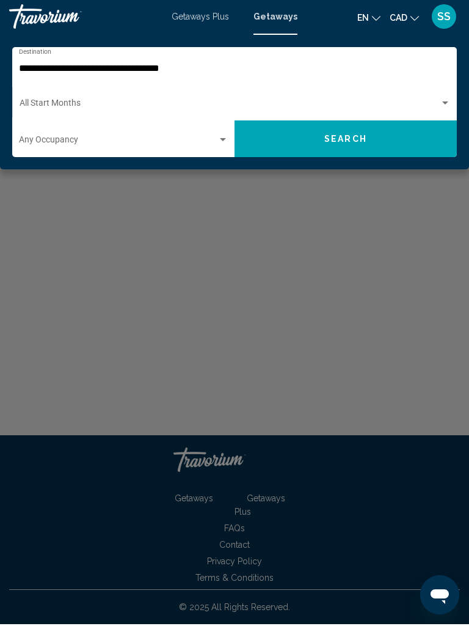
click at [53, 20] on div "Travorium" at bounding box center [70, 18] width 122 height 24
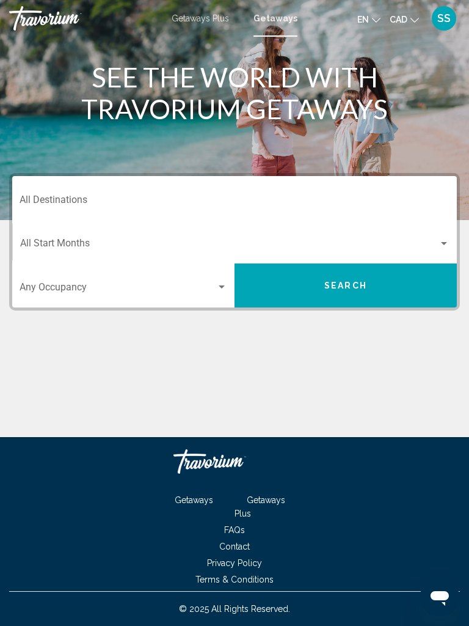
click at [108, 199] on input "Destination All Destinations" at bounding box center [235, 202] width 430 height 11
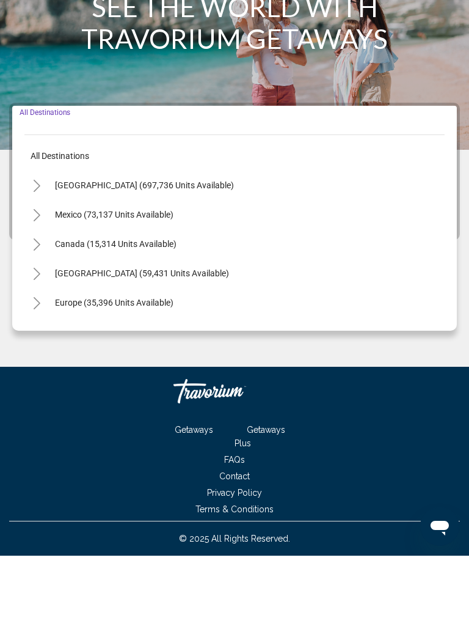
click at [37, 309] on icon "Toggle Canada (15,314 units available)" at bounding box center [37, 315] width 7 height 12
click at [84, 359] on button "[GEOGRAPHIC_DATA] (8,077 units available)" at bounding box center [128, 373] width 182 height 28
type input "**********"
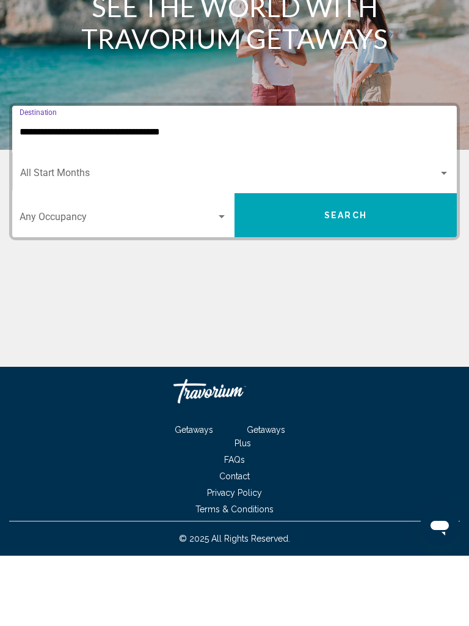
click at [107, 240] on span "Search widget" at bounding box center [229, 245] width 419 height 11
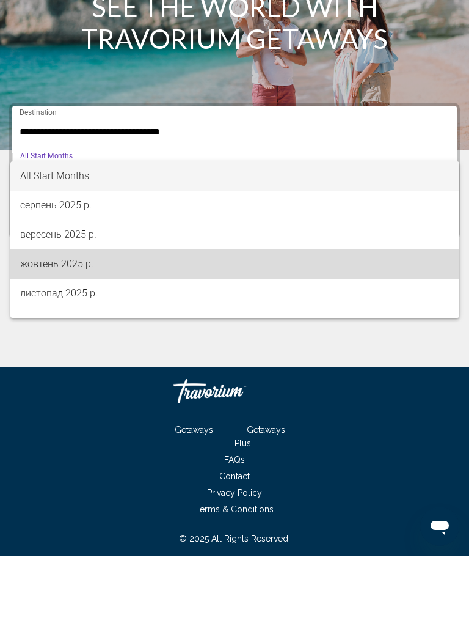
click at [89, 320] on span "жовтень 2025 р." at bounding box center [235, 334] width 430 height 29
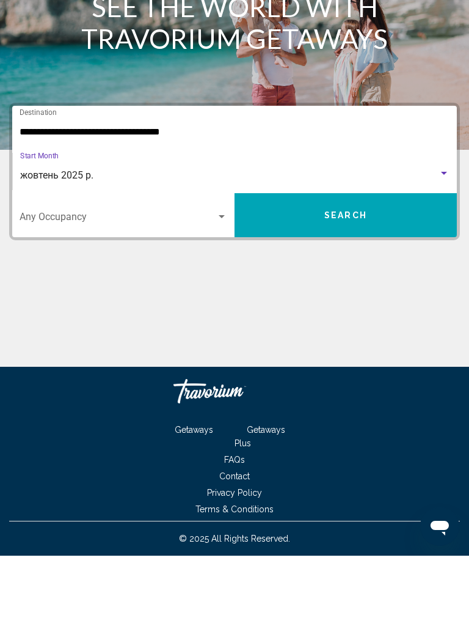
click at [320, 263] on button "Search" at bounding box center [346, 285] width 222 height 44
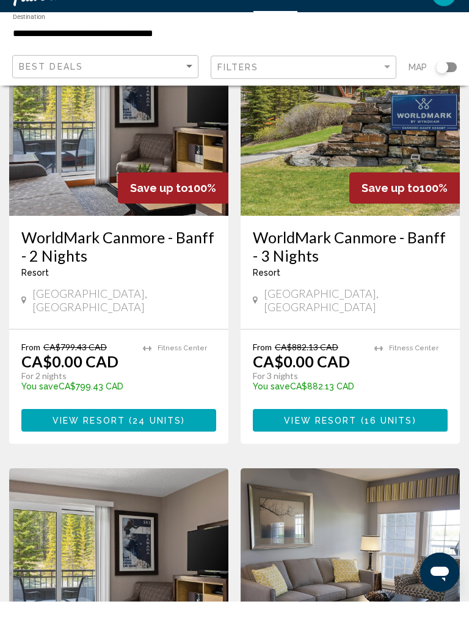
scroll to position [123, 0]
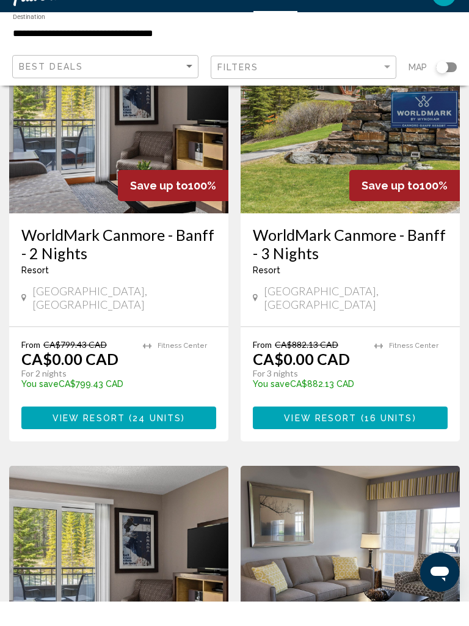
click at [443, 364] on ul "Fitness Center" at bounding box center [411, 393] width 73 height 58
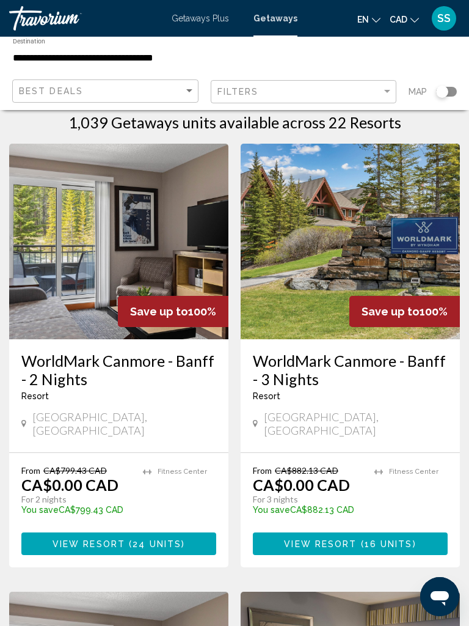
scroll to position [0, 0]
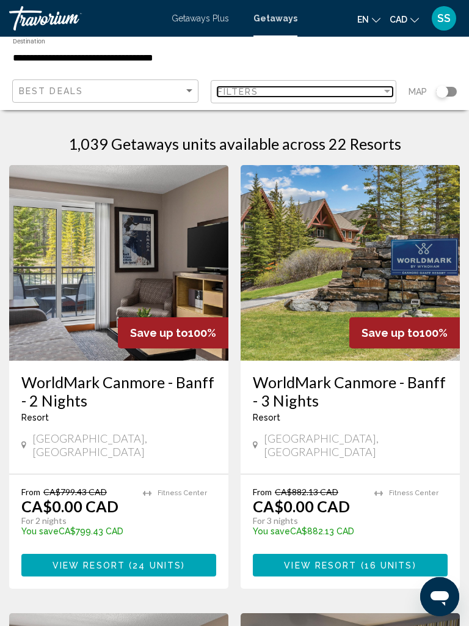
click at [377, 87] on div "Filters" at bounding box center [300, 92] width 165 height 10
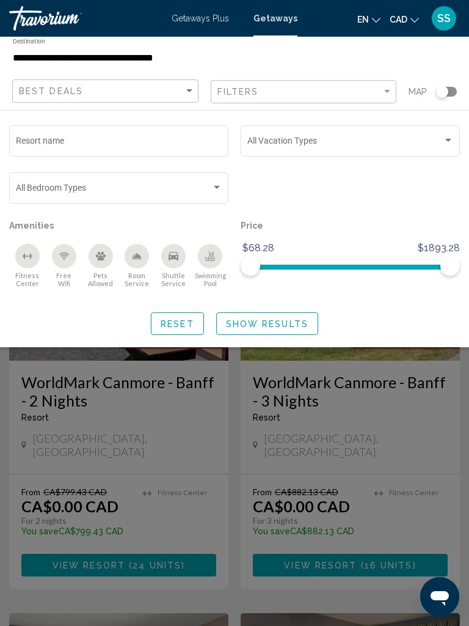
click at [105, 260] on icon "Pets Allowed" at bounding box center [101, 256] width 10 height 10
click at [288, 329] on span "Show Results" at bounding box center [267, 324] width 83 height 10
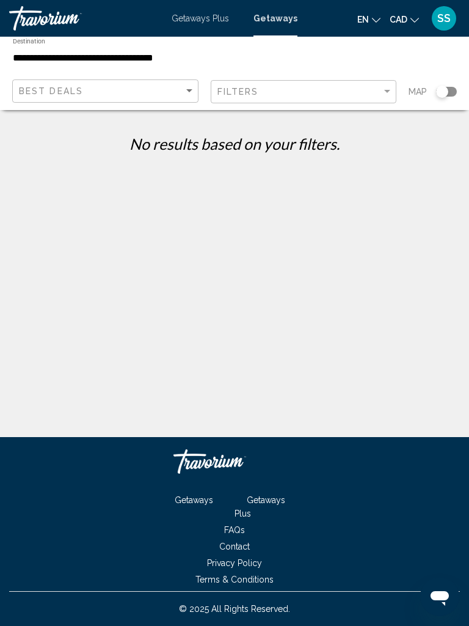
click at [213, 18] on span "Getaways Plus" at bounding box center [200, 18] width 57 height 10
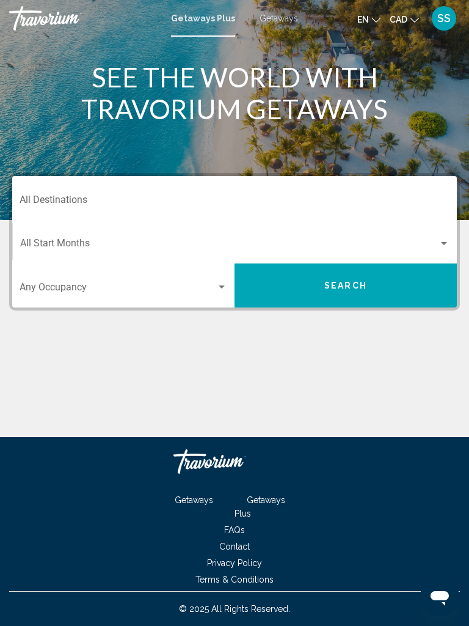
click at [109, 200] on input "Destination All Destinations" at bounding box center [235, 202] width 430 height 11
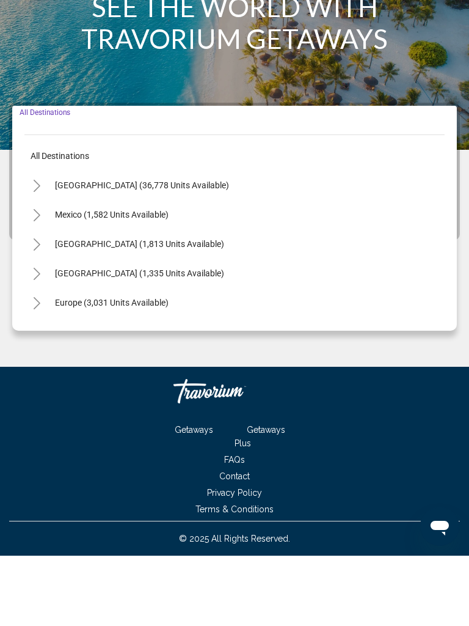
click at [32, 309] on icon "Toggle Canada (1,813 units available)" at bounding box center [36, 315] width 9 height 12
click at [75, 368] on span "Western Canada (602 units available)" at bounding box center [114, 373] width 143 height 10
type input "**********"
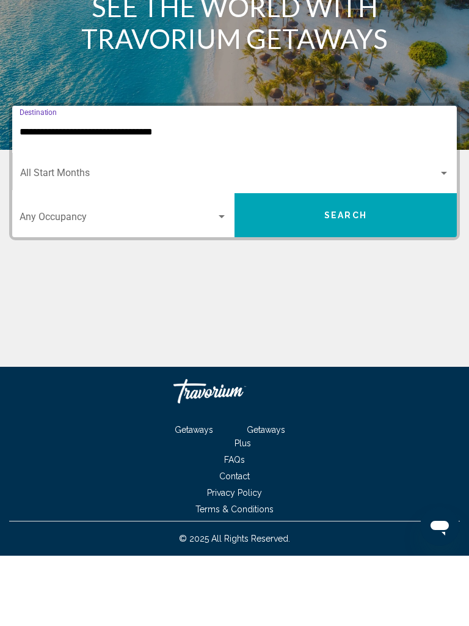
click at [148, 240] on span "Search widget" at bounding box center [229, 245] width 419 height 11
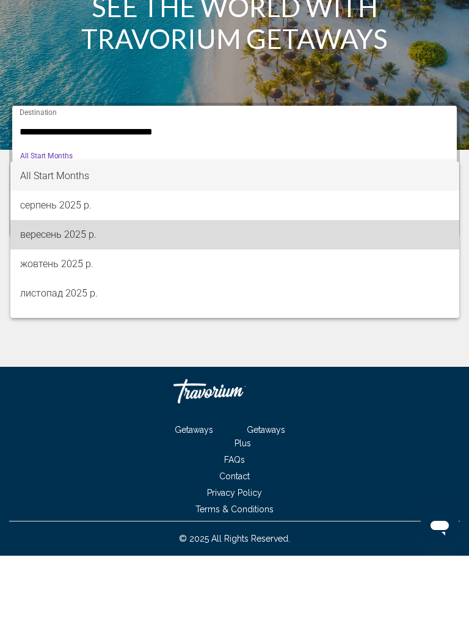
click at [80, 290] on span "вересень 2025 р." at bounding box center [235, 304] width 430 height 29
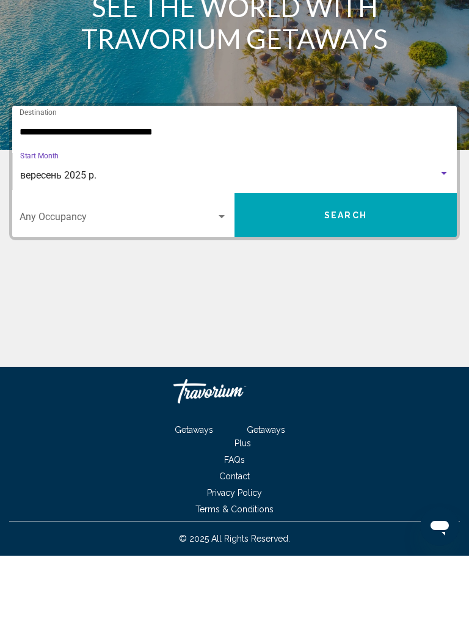
click at [354, 281] on span "Search" at bounding box center [346, 286] width 43 height 10
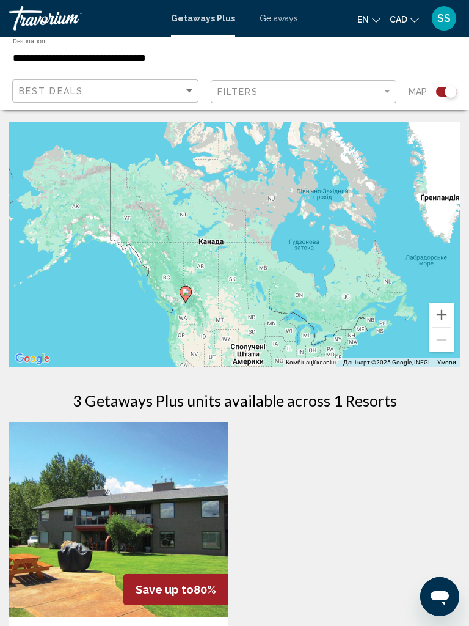
click at [147, 59] on input "**********" at bounding box center [159, 58] width 292 height 11
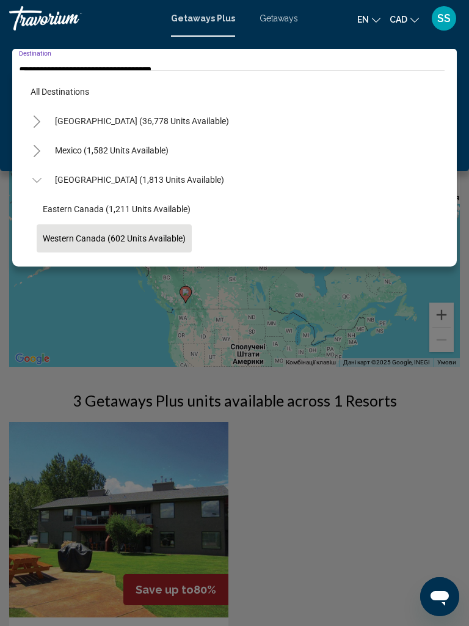
scroll to position [73, 0]
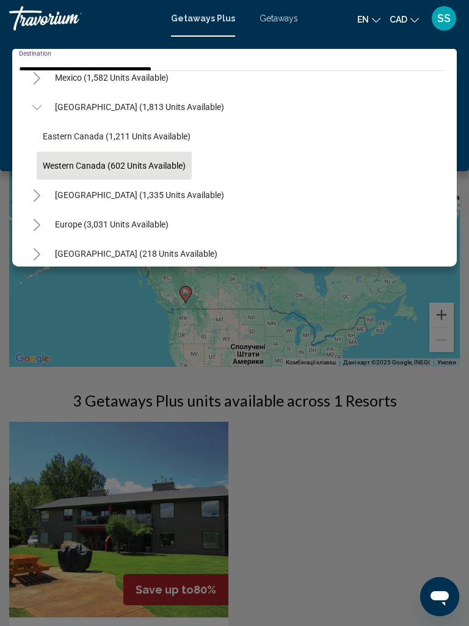
click at [277, 13] on span "Getaways" at bounding box center [279, 18] width 39 height 10
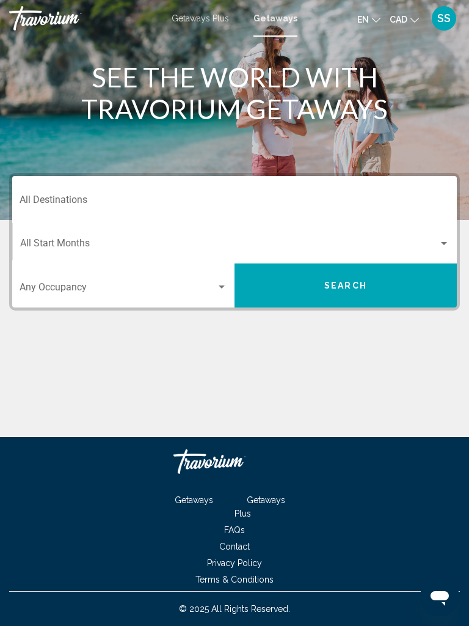
click at [100, 206] on input "Destination All Destinations" at bounding box center [235, 202] width 430 height 11
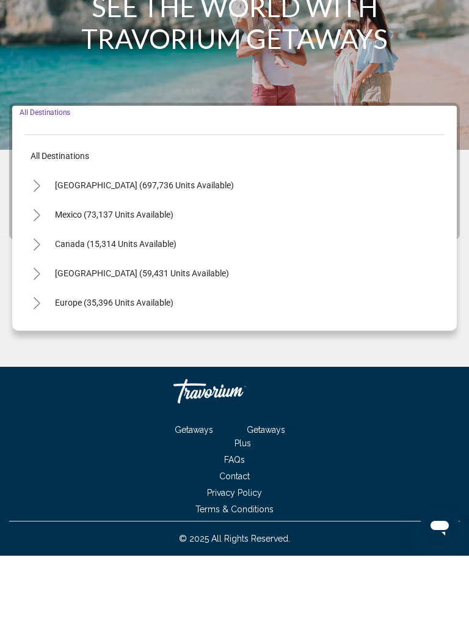
click at [75, 309] on span "Canada (15,314 units available)" at bounding box center [116, 314] width 122 height 10
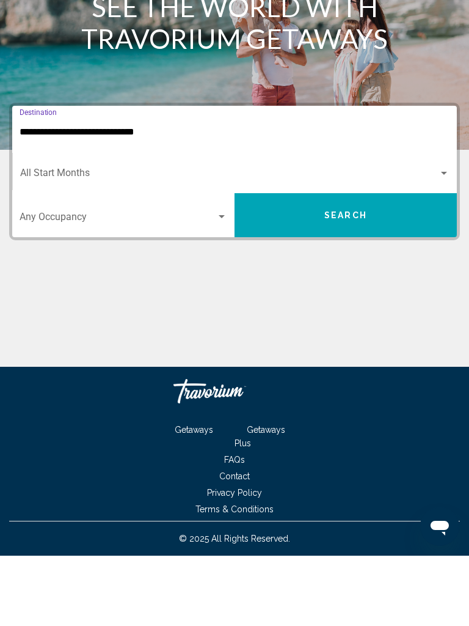
click at [96, 240] on span "Search widget" at bounding box center [229, 245] width 419 height 11
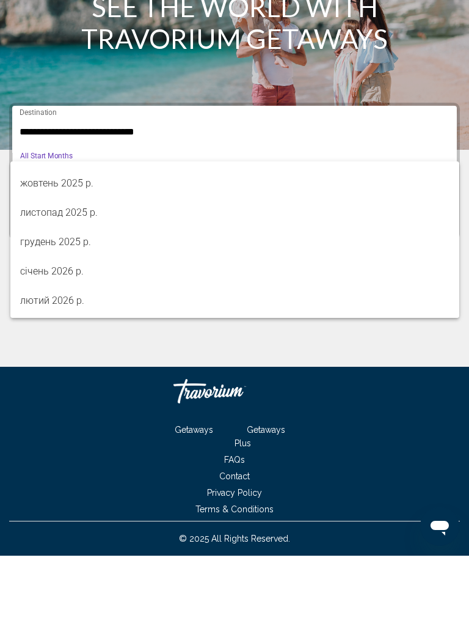
scroll to position [81, 0]
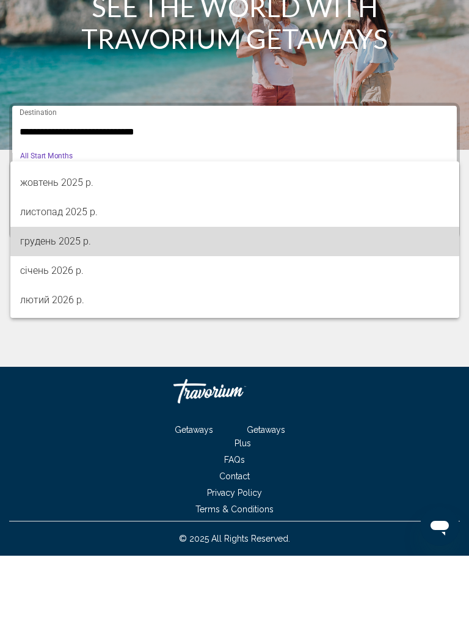
click at [57, 297] on span "грудень 2025 р." at bounding box center [235, 311] width 430 height 29
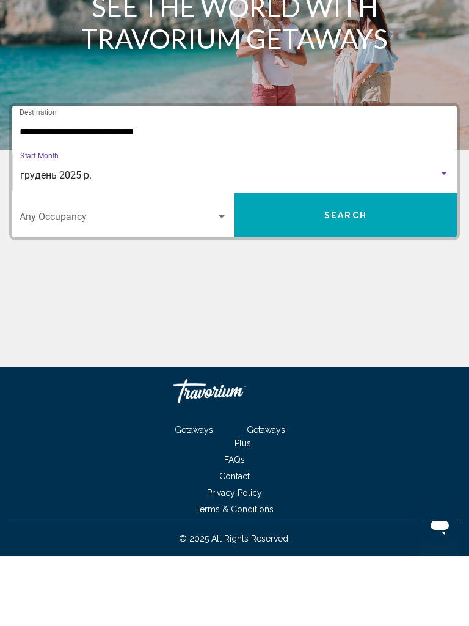
click at [131, 197] on input "**********" at bounding box center [235, 202] width 430 height 11
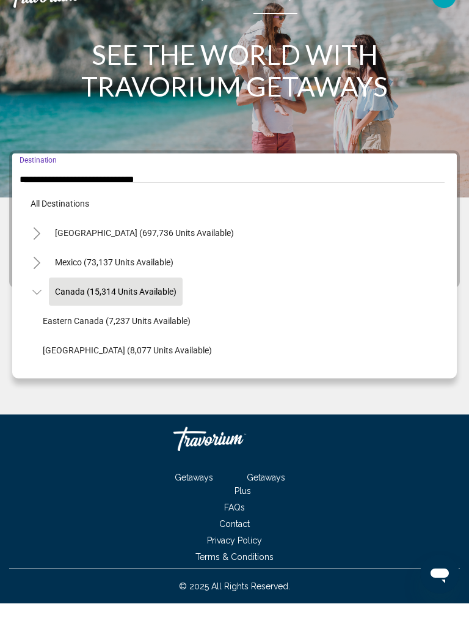
scroll to position [14, 0]
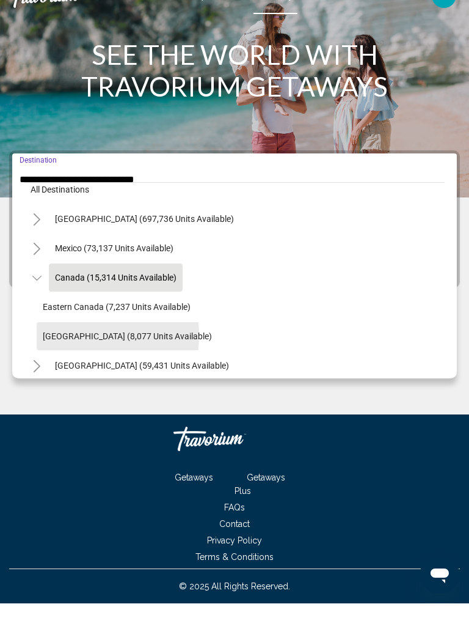
click at [58, 354] on span "[GEOGRAPHIC_DATA] (8,077 units available)" at bounding box center [127, 359] width 169 height 10
type input "**********"
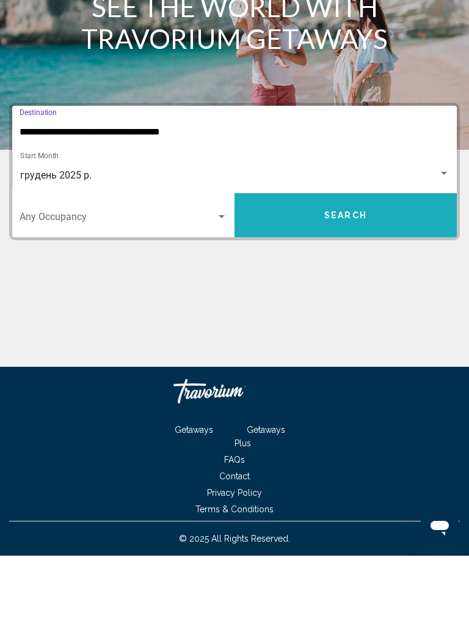
click at [366, 281] on span "Search" at bounding box center [346, 286] width 43 height 10
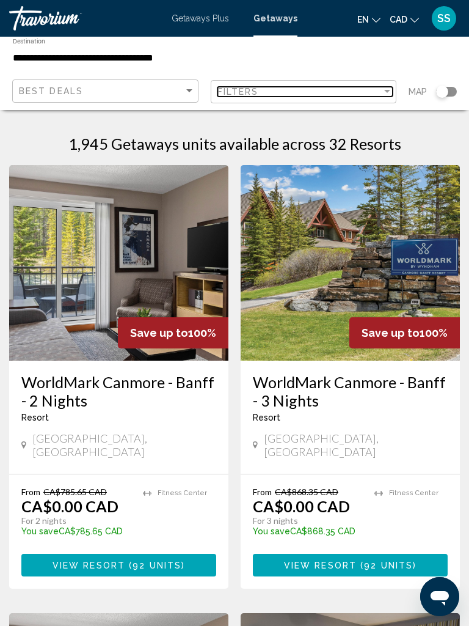
click at [384, 90] on div "Filter" at bounding box center [387, 91] width 6 height 3
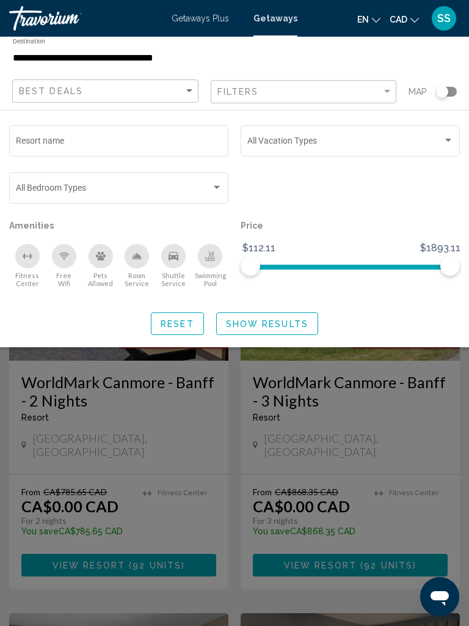
click at [105, 261] on icon "Pets Allowed" at bounding box center [101, 256] width 10 height 10
click at [309, 331] on button "Show Results" at bounding box center [267, 323] width 102 height 23
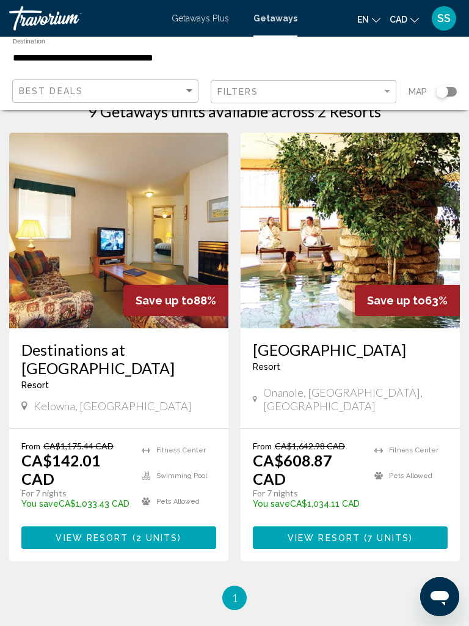
scroll to position [23, 0]
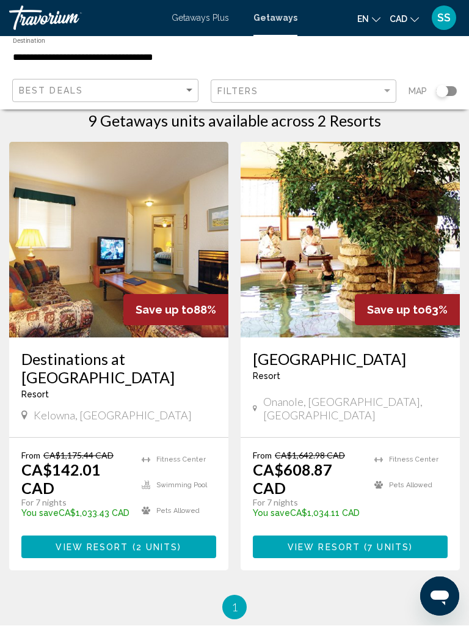
click at [128, 536] on button "View Resort ( 2 units )" at bounding box center [118, 547] width 195 height 23
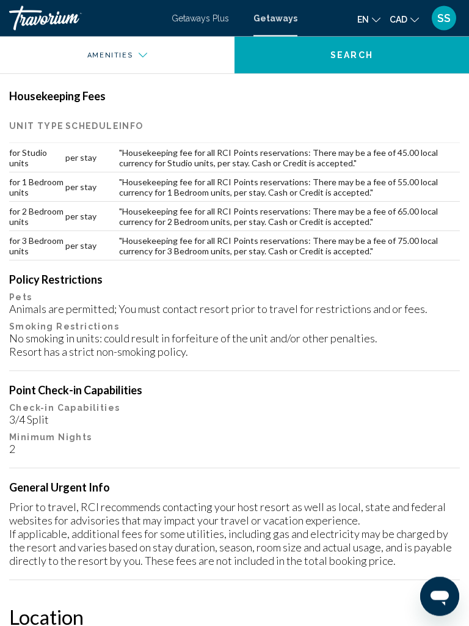
scroll to position [916, 0]
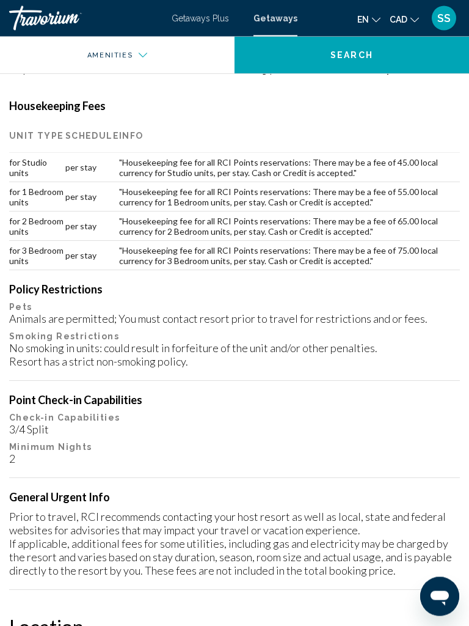
click at [278, 23] on span "Getaways" at bounding box center [276, 18] width 44 height 10
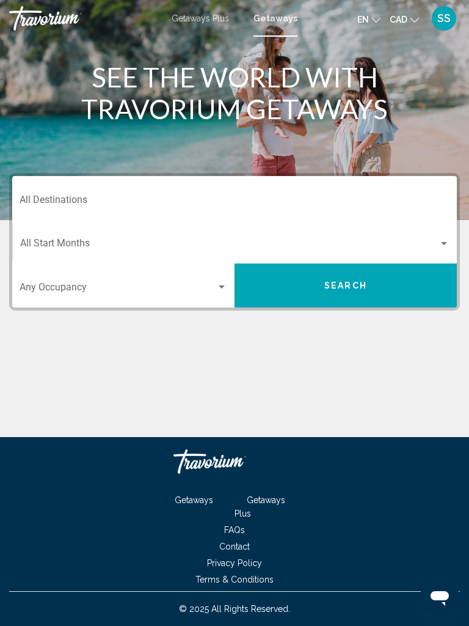
click at [286, 19] on span "Getaways" at bounding box center [276, 18] width 44 height 10
click at [130, 200] on input "Destination All Destinations" at bounding box center [235, 202] width 430 height 11
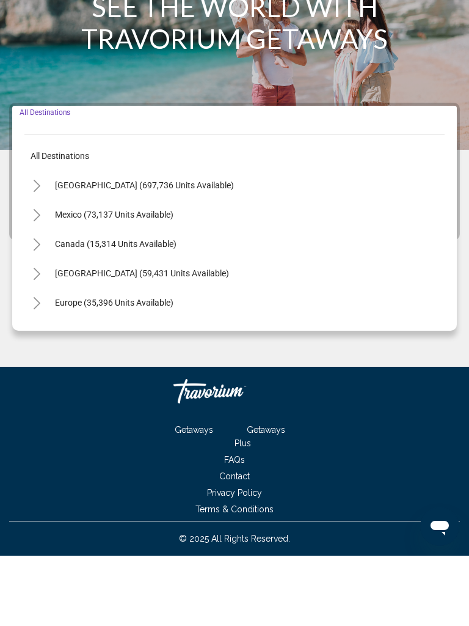
click at [34, 302] on button "Toggle Canada (15,314 units available)" at bounding box center [36, 314] width 24 height 24
click at [79, 368] on span "[GEOGRAPHIC_DATA] (8,077 units available)" at bounding box center [127, 373] width 169 height 10
type input "**********"
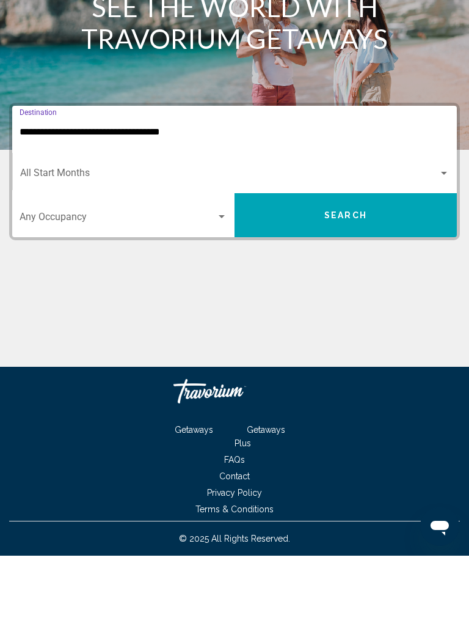
click at [87, 240] on span "Search widget" at bounding box center [229, 245] width 419 height 11
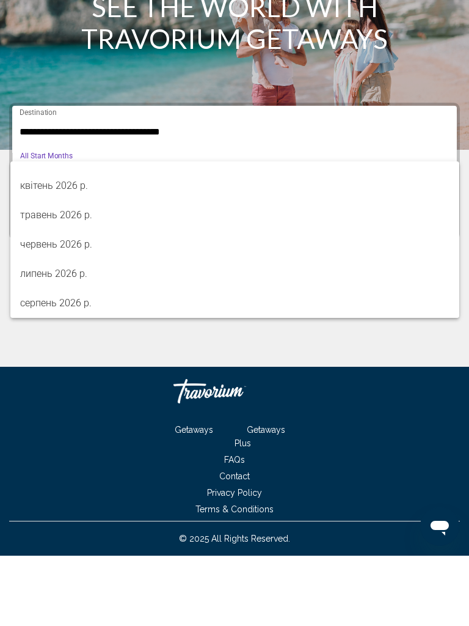
scroll to position [254, 0]
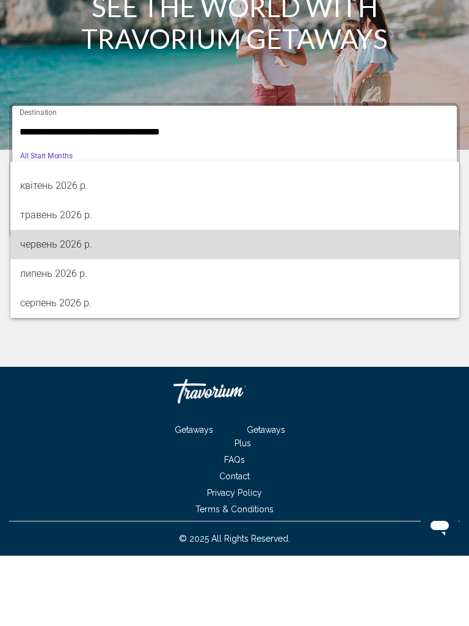
click at [101, 300] on span "червень 2026 р." at bounding box center [235, 314] width 430 height 29
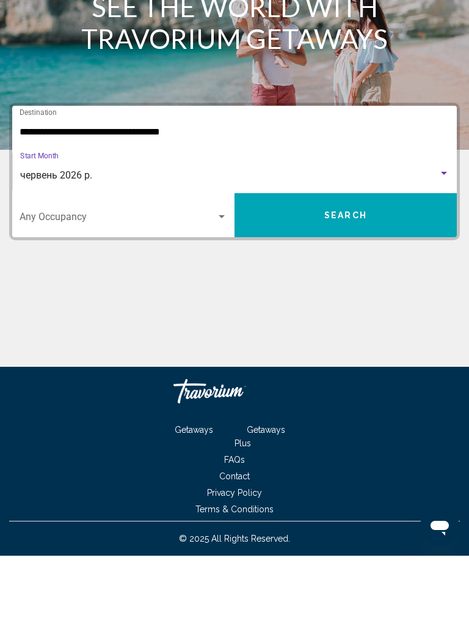
click at [387, 263] on button "Search" at bounding box center [346, 285] width 222 height 44
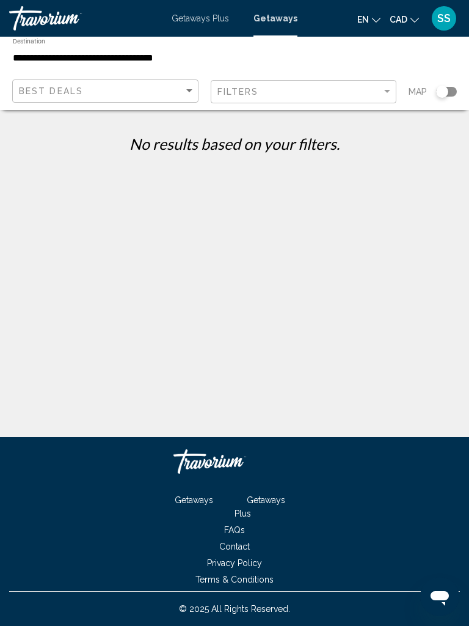
click at [147, 54] on input "**********" at bounding box center [159, 58] width 292 height 11
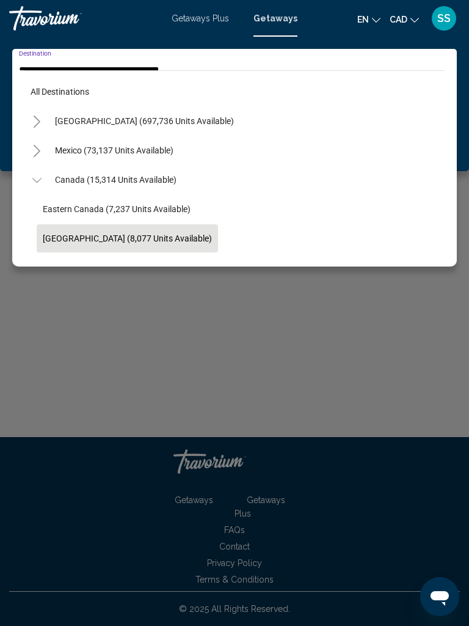
scroll to position [73, 0]
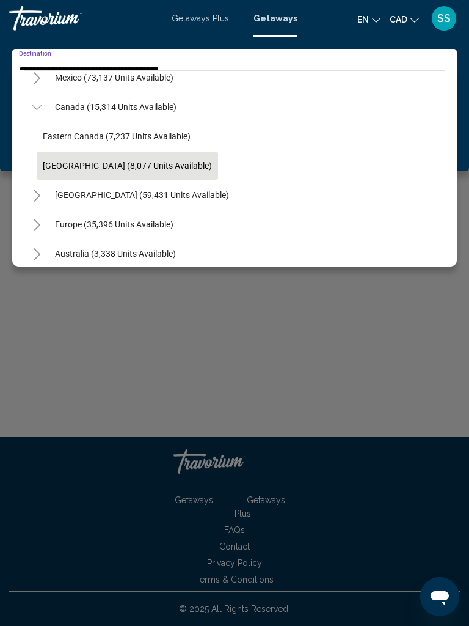
click at [89, 172] on button "[GEOGRAPHIC_DATA] (8,077 units available)" at bounding box center [128, 166] width 182 height 28
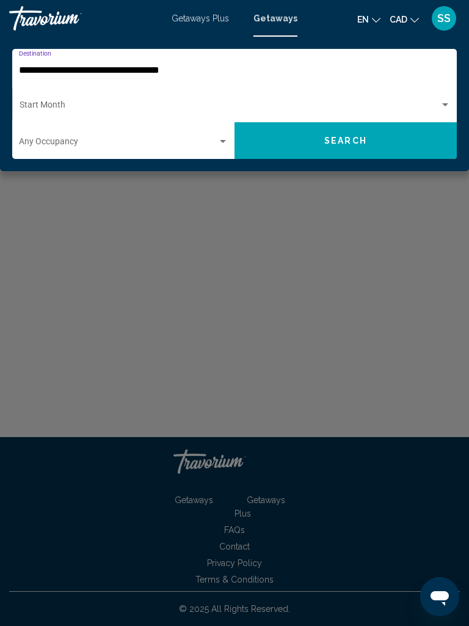
click at [105, 143] on span "Search widget" at bounding box center [118, 144] width 199 height 10
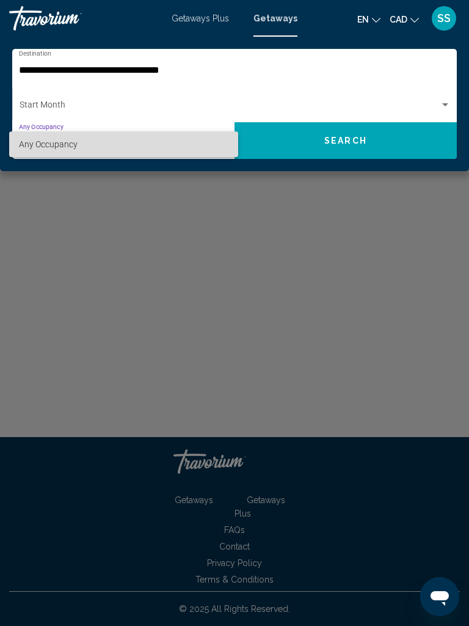
click at [108, 142] on span "Any Occupancy" at bounding box center [124, 144] width 210 height 26
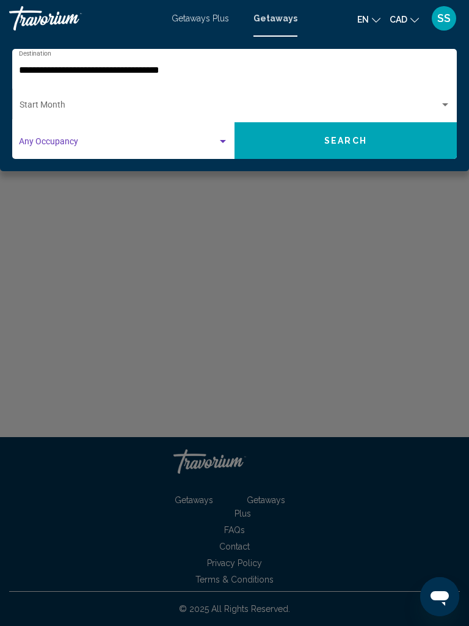
click at [79, 103] on span "Search widget" at bounding box center [230, 108] width 421 height 10
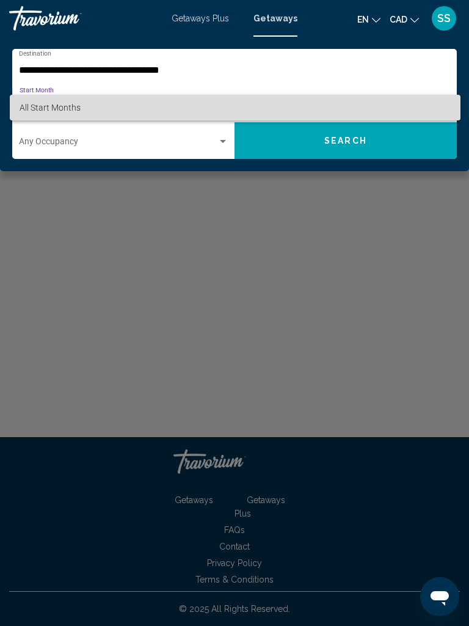
click at [95, 106] on span "All Start Months" at bounding box center [236, 108] width 432 height 26
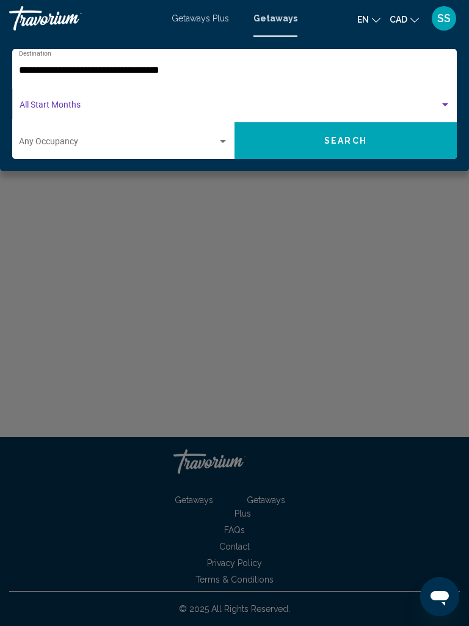
click at [354, 133] on button "Search" at bounding box center [346, 140] width 222 height 37
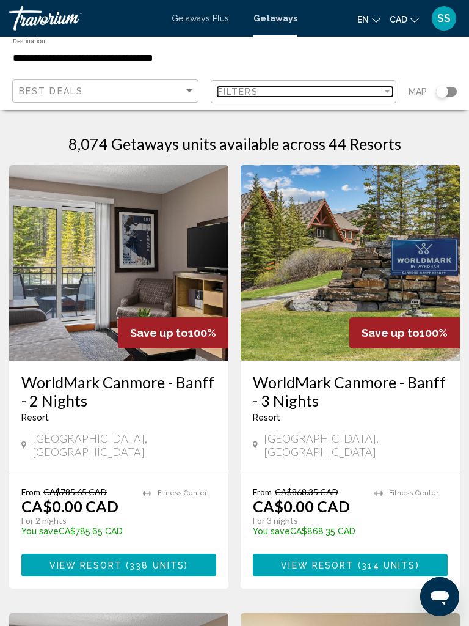
click at [375, 92] on div "Filters" at bounding box center [300, 92] width 165 height 10
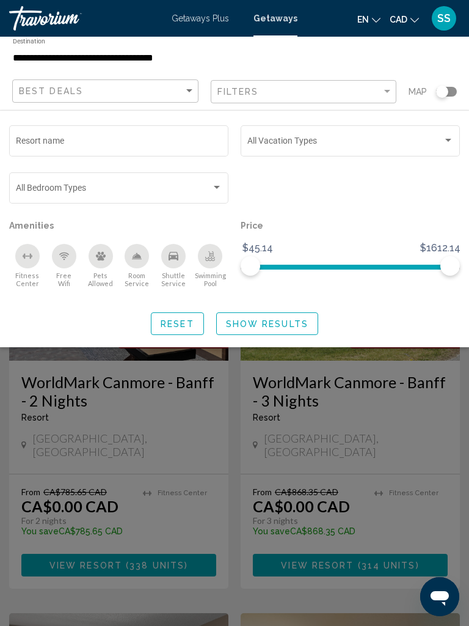
click at [108, 262] on div "Pets Allowed" at bounding box center [101, 256] width 24 height 24
click at [303, 323] on span "Show Results" at bounding box center [267, 324] width 83 height 10
click at [281, 326] on span "Show Results" at bounding box center [267, 324] width 83 height 10
click at [292, 326] on span "Show Results" at bounding box center [267, 324] width 83 height 10
click at [279, 324] on span "Show Results" at bounding box center [267, 324] width 83 height 10
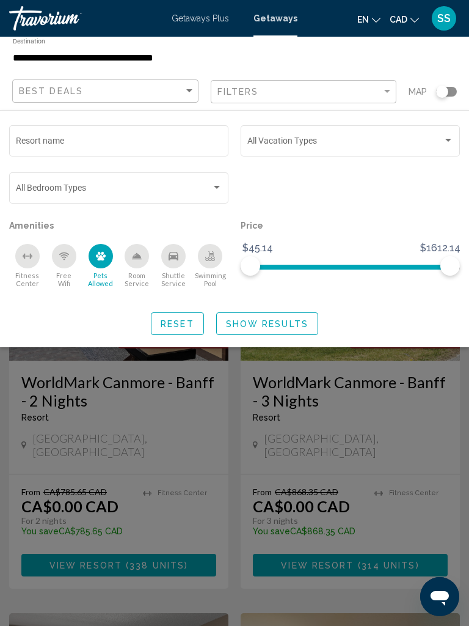
click at [302, 326] on span "Show Results" at bounding box center [267, 324] width 83 height 10
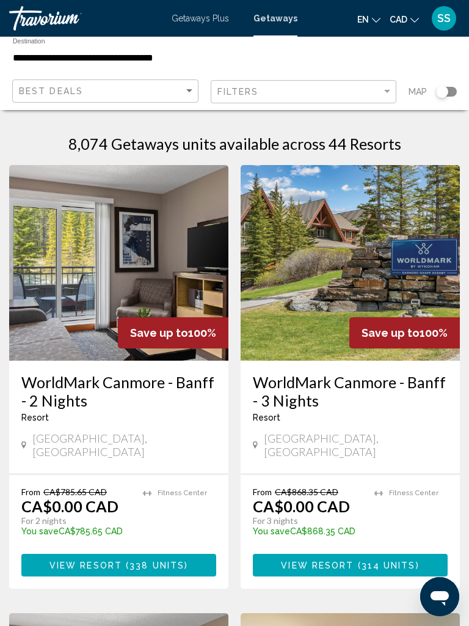
click at [54, 20] on div "Travorium" at bounding box center [70, 18] width 122 height 24
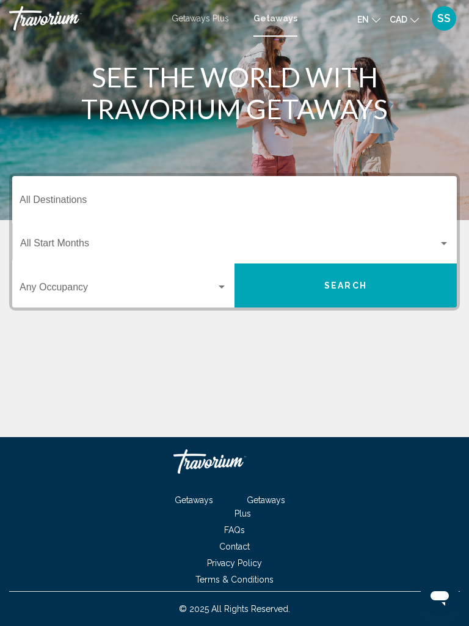
click at [114, 204] on input "Destination All Destinations" at bounding box center [235, 202] width 430 height 11
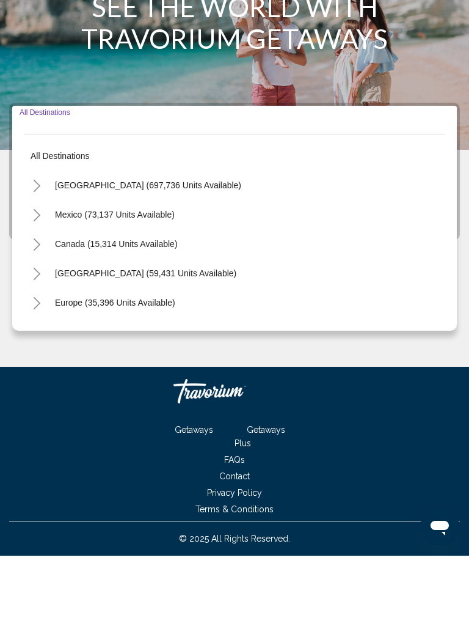
click at [39, 302] on button "Toggle Canada (15,314 units available)" at bounding box center [36, 314] width 24 height 24
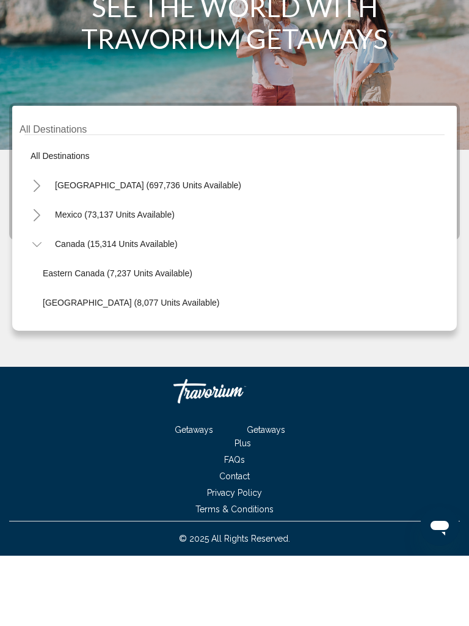
click at [76, 368] on span "[GEOGRAPHIC_DATA] (8,077 units available)" at bounding box center [131, 373] width 177 height 10
type input "**********"
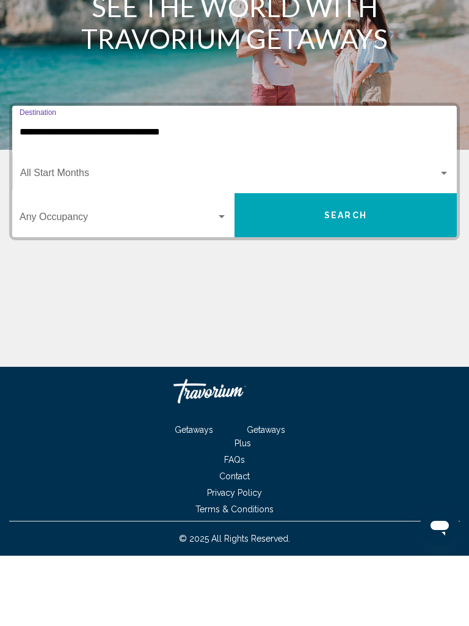
click at [114, 240] on span "Search widget" at bounding box center [229, 245] width 419 height 11
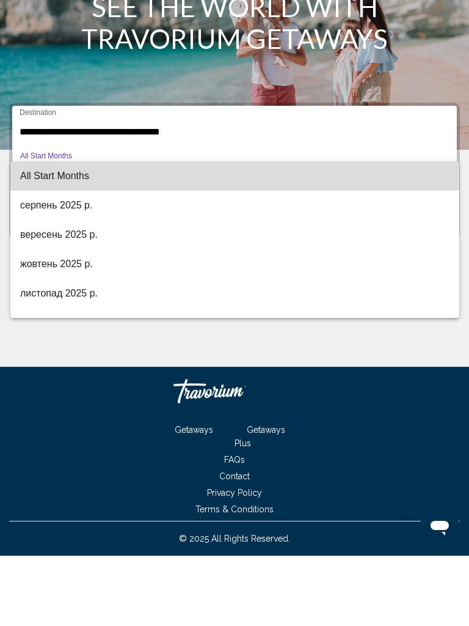
click at [119, 232] on span "All Start Months" at bounding box center [235, 246] width 430 height 29
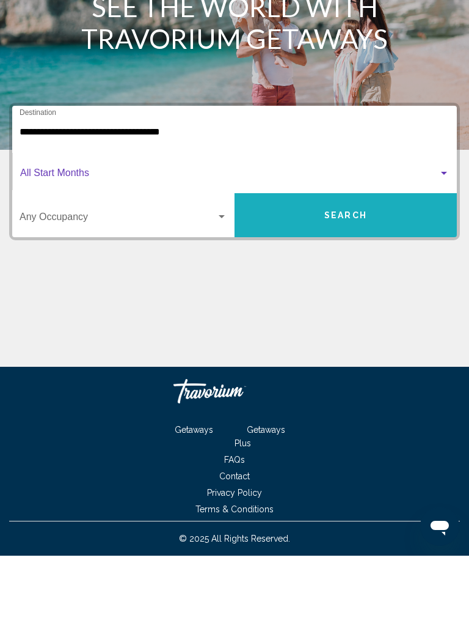
click at [348, 263] on button "Search" at bounding box center [346, 285] width 222 height 44
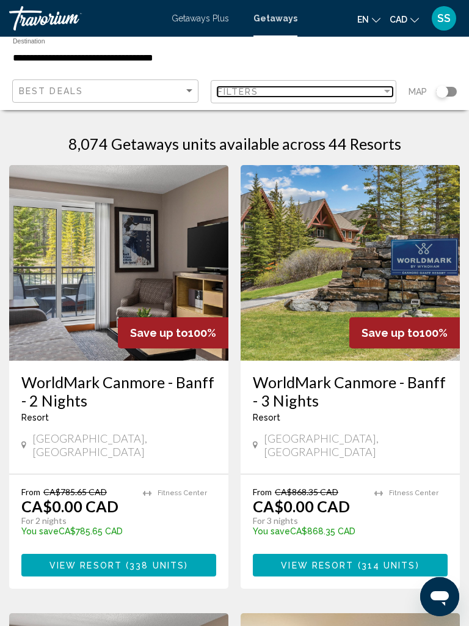
click at [385, 93] on div "Filter" at bounding box center [387, 91] width 6 height 3
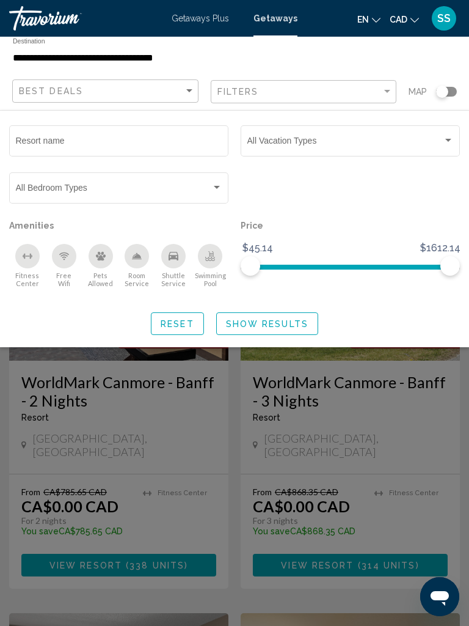
click at [101, 261] on icon "Pets Allowed" at bounding box center [101, 256] width 10 height 10
click at [275, 334] on button "Show Results" at bounding box center [267, 323] width 102 height 23
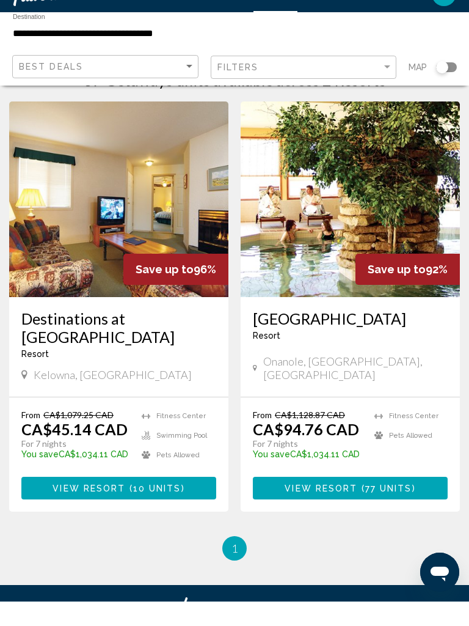
scroll to position [39, 0]
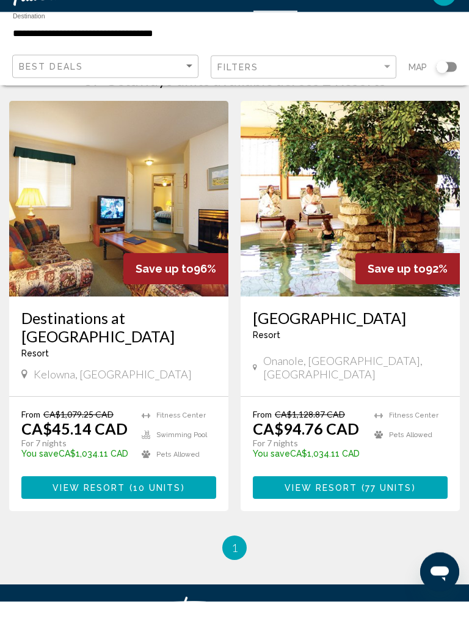
click at [186, 334] on h3 "Destinations at [GEOGRAPHIC_DATA]" at bounding box center [118, 352] width 195 height 37
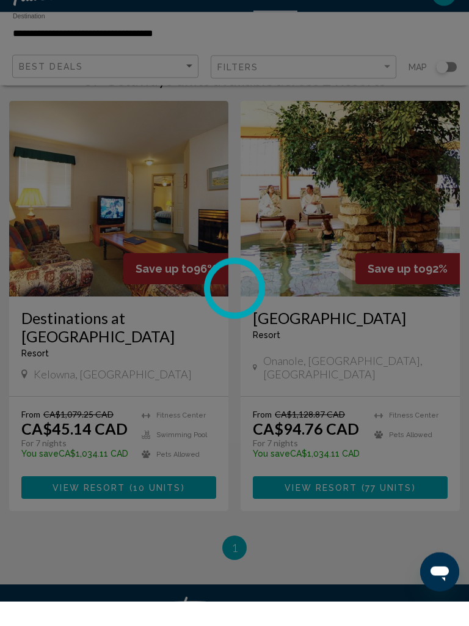
scroll to position [40, 0]
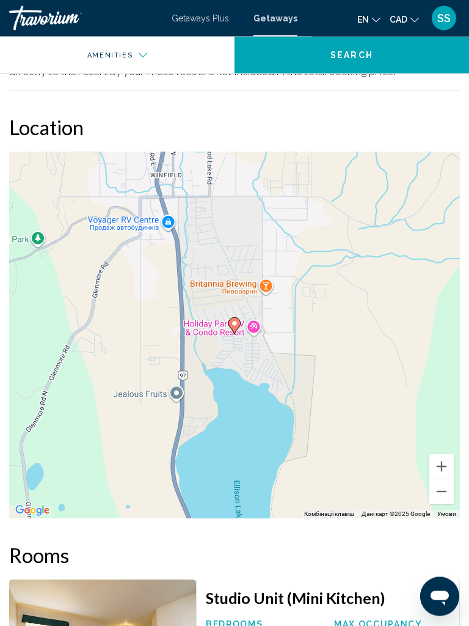
scroll to position [1390, 0]
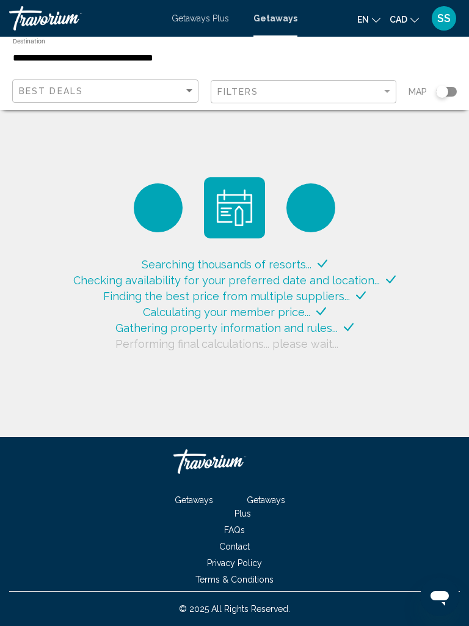
click at [224, 9] on div "Getaways Plus Getaways en English Español Français Italiano Português русский C…" at bounding box center [234, 19] width 469 height 26
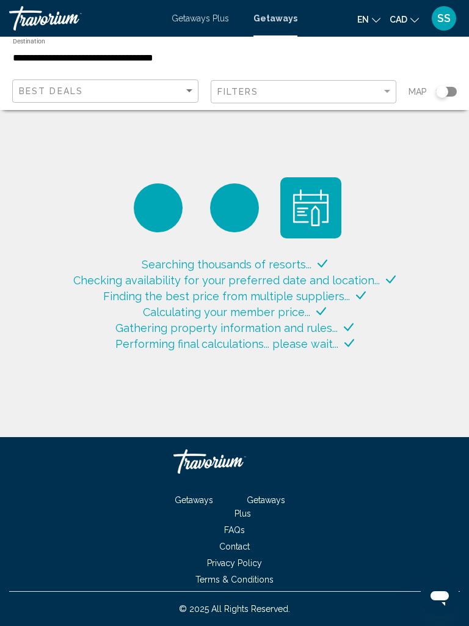
click at [215, 20] on span "Getaways Plus" at bounding box center [200, 18] width 57 height 10
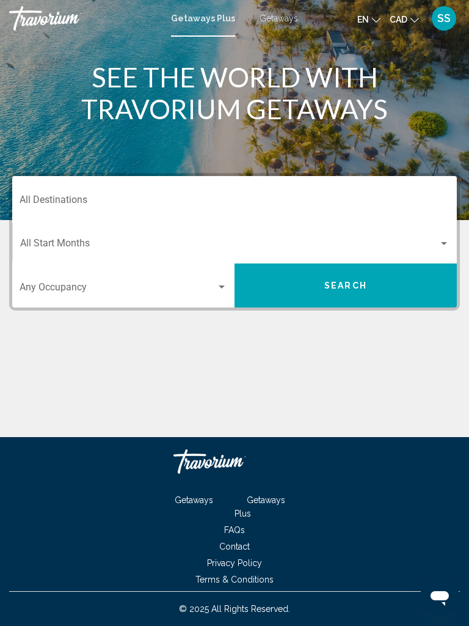
click at [86, 202] on input "Destination All Destinations" at bounding box center [235, 202] width 430 height 11
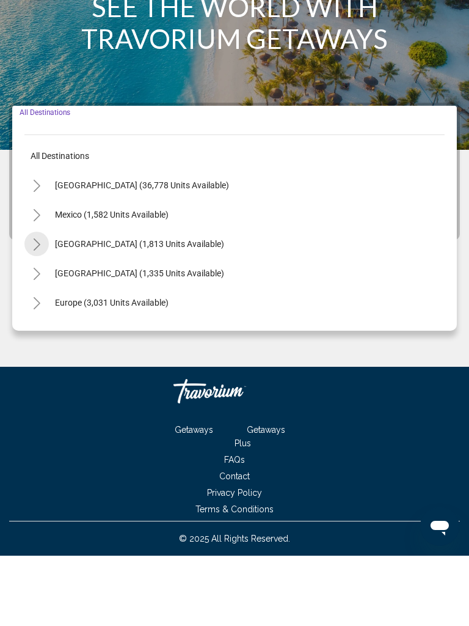
click at [34, 309] on icon "Toggle Canada (1,813 units available)" at bounding box center [36, 315] width 9 height 12
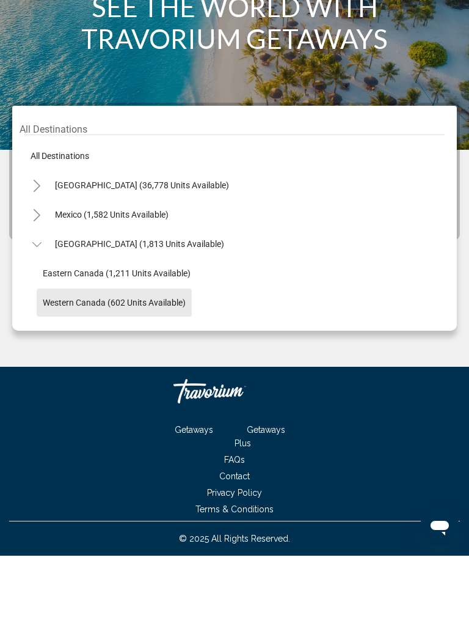
click at [74, 368] on span "Western Canada (602 units available)" at bounding box center [114, 373] width 143 height 10
type input "**********"
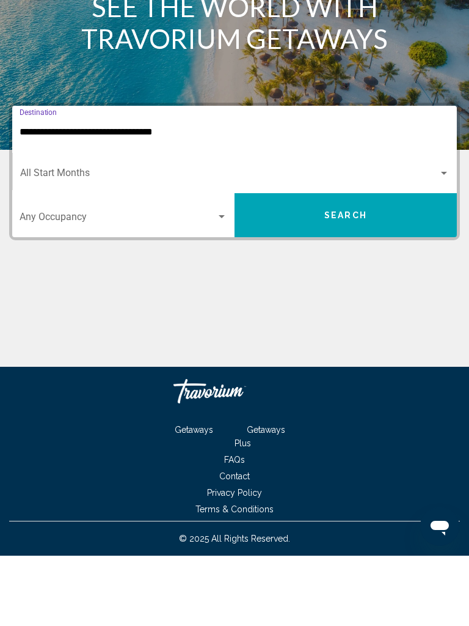
click at [337, 281] on span "Search" at bounding box center [346, 286] width 43 height 10
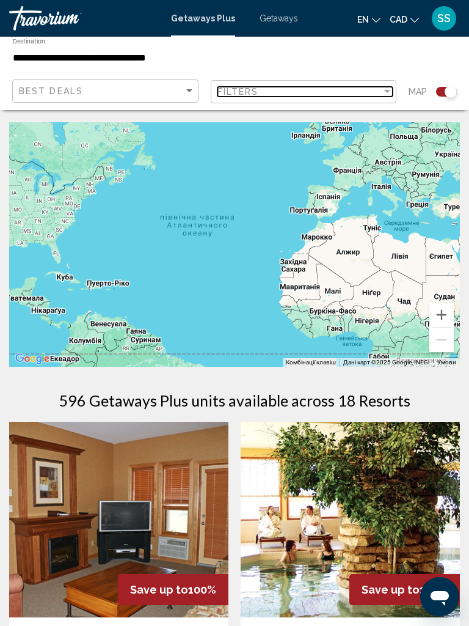
click at [369, 87] on div "Filters" at bounding box center [300, 92] width 165 height 10
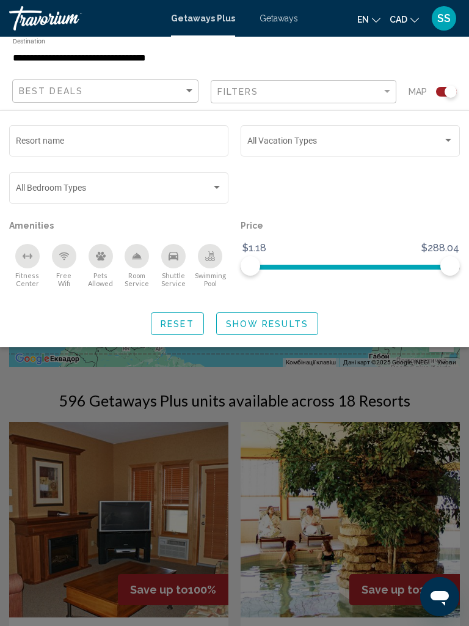
click at [103, 260] on icon "Pets Allowed" at bounding box center [101, 256] width 10 height 10
click at [288, 329] on span "Show Results" at bounding box center [267, 324] width 83 height 10
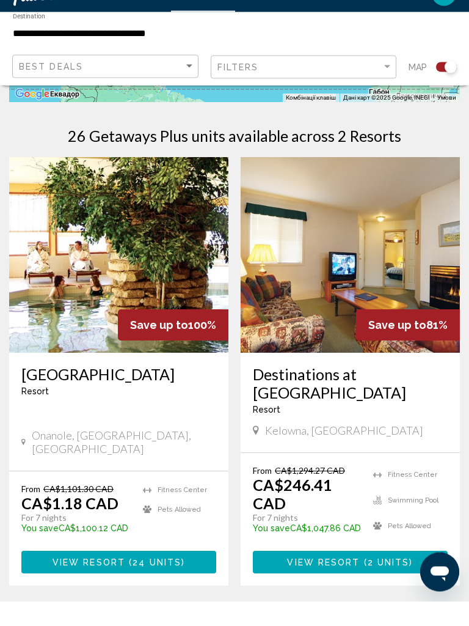
scroll to position [240, 0]
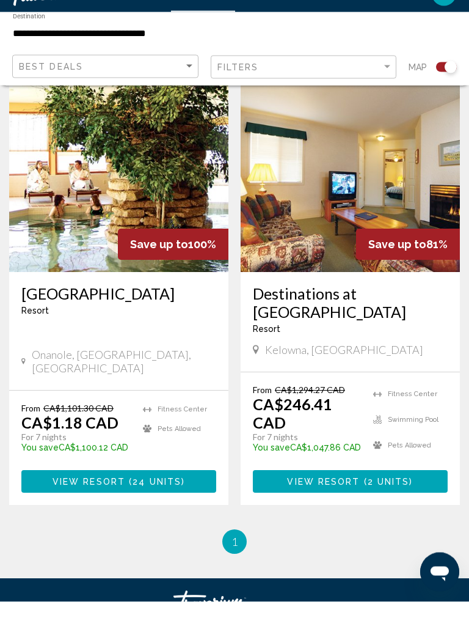
click at [152, 502] on span "24 units" at bounding box center [157, 507] width 49 height 10
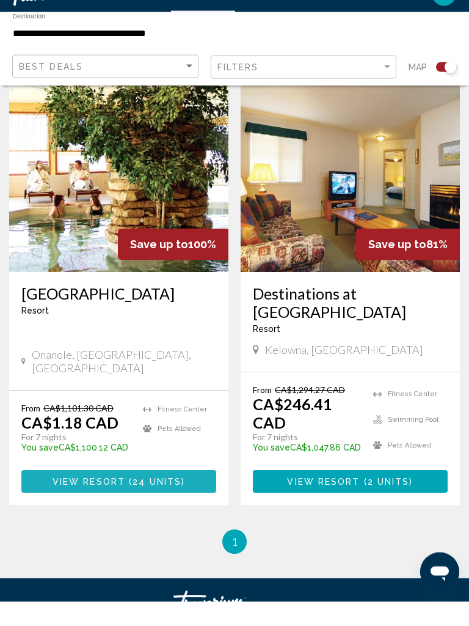
scroll to position [321, 0]
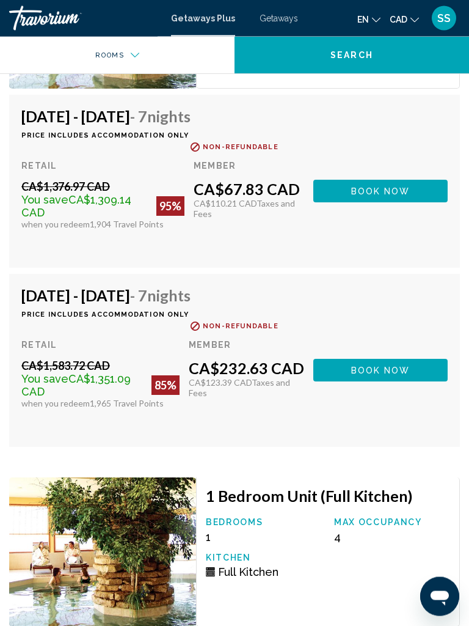
scroll to position [2180, 0]
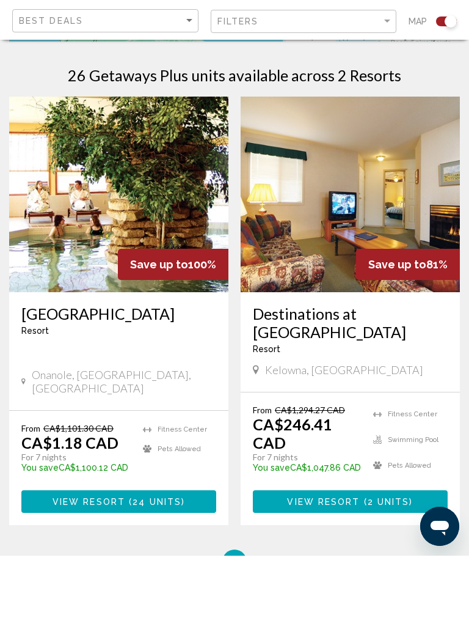
scroll to position [262, 0]
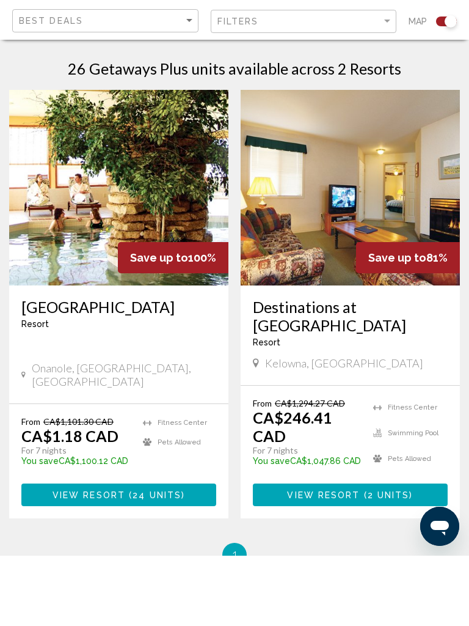
click at [362, 560] on span "Main content" at bounding box center [363, 565] width 4 height 10
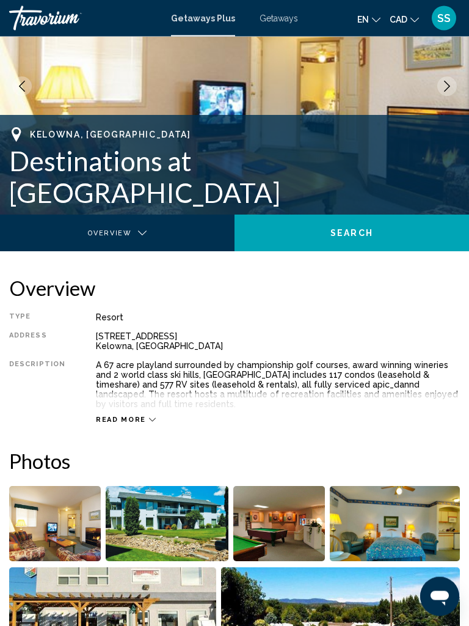
scroll to position [63, 0]
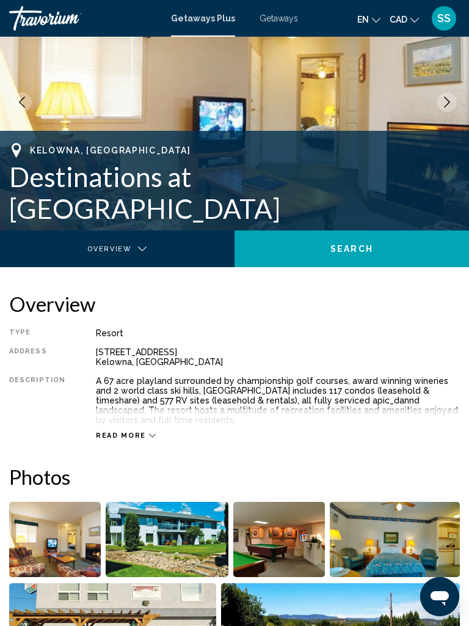
click at [286, 21] on span "Getaways" at bounding box center [279, 18] width 39 height 10
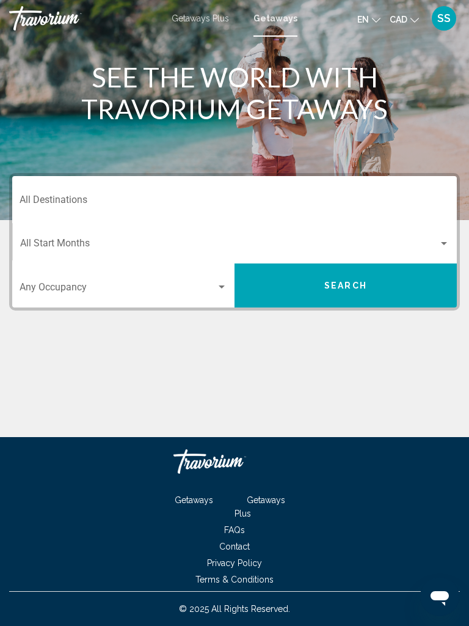
click at [136, 199] on input "Destination All Destinations" at bounding box center [235, 202] width 430 height 11
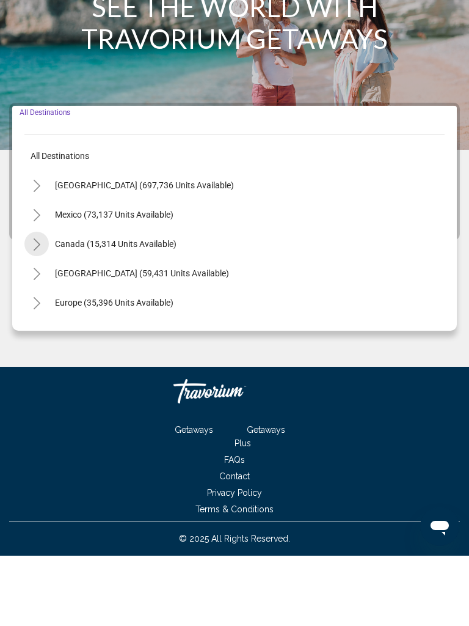
click at [45, 302] on button "Toggle Canada (15,314 units available)" at bounding box center [36, 314] width 24 height 24
click at [68, 368] on span "[GEOGRAPHIC_DATA] (8,077 units available)" at bounding box center [127, 373] width 169 height 10
type input "**********"
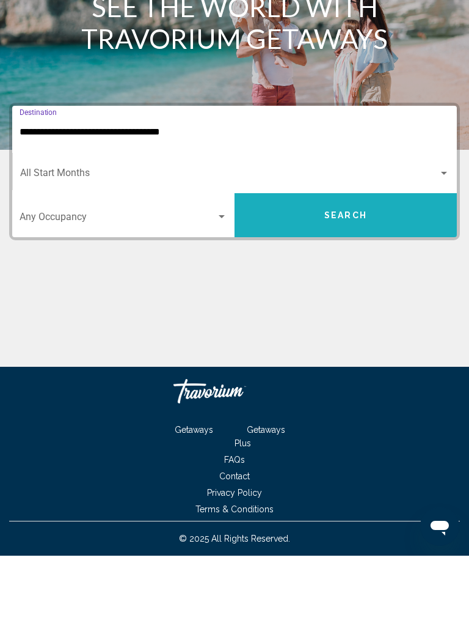
click at [344, 281] on span "Search" at bounding box center [346, 286] width 43 height 10
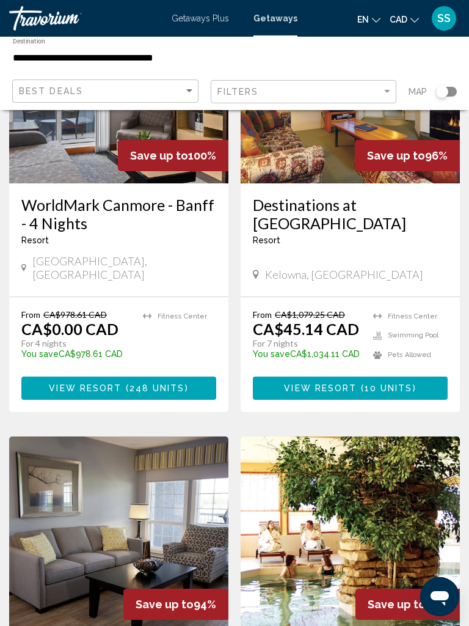
scroll to position [560, 0]
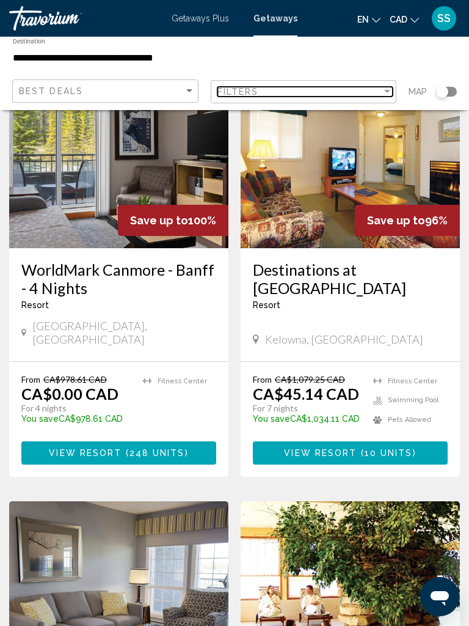
click at [384, 90] on div "Filter" at bounding box center [387, 91] width 6 height 3
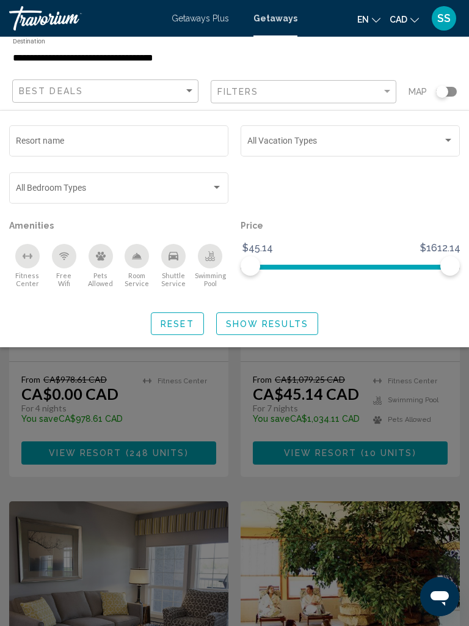
click at [212, 259] on icon "Swimming Pool" at bounding box center [210, 258] width 10 height 2
click at [289, 323] on span "Show Results" at bounding box center [267, 324] width 83 height 10
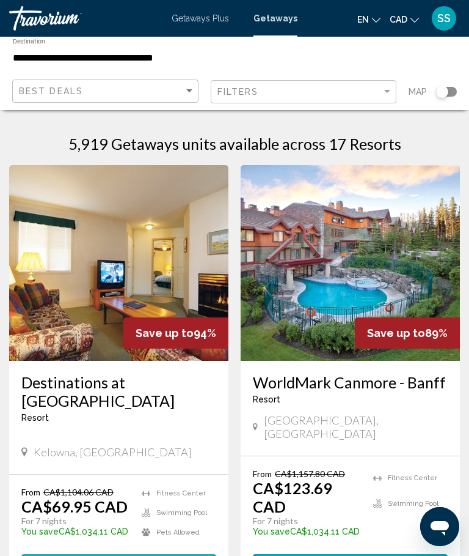
click at [136, 554] on button "View Resort ( 2 units )" at bounding box center [118, 565] width 195 height 23
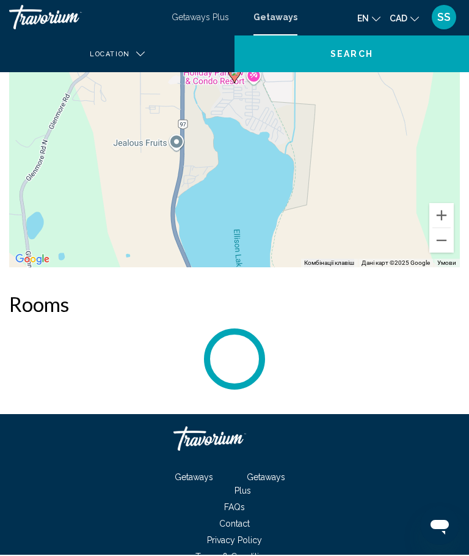
scroll to position [1666, 0]
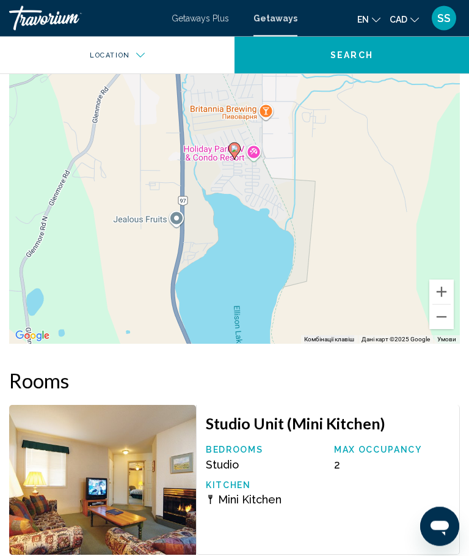
click at [446, 318] on button "Зменшити" at bounding box center [442, 317] width 24 height 24
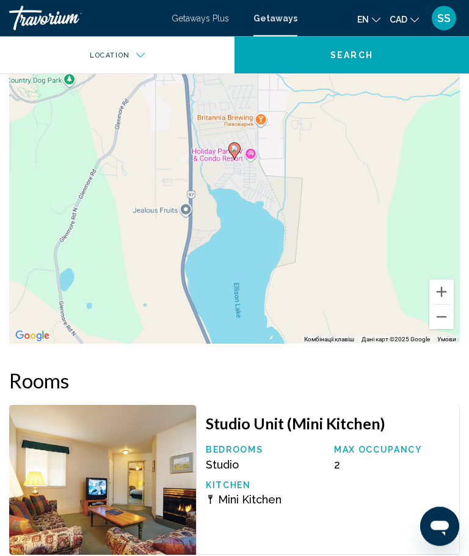
scroll to position [1590, 0]
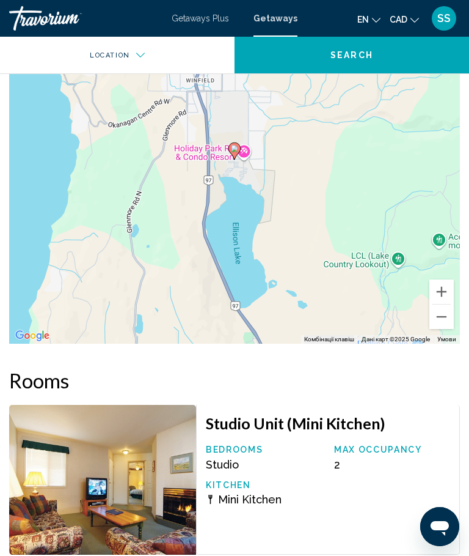
click at [447, 322] on button "Зменшити" at bounding box center [442, 316] width 24 height 24
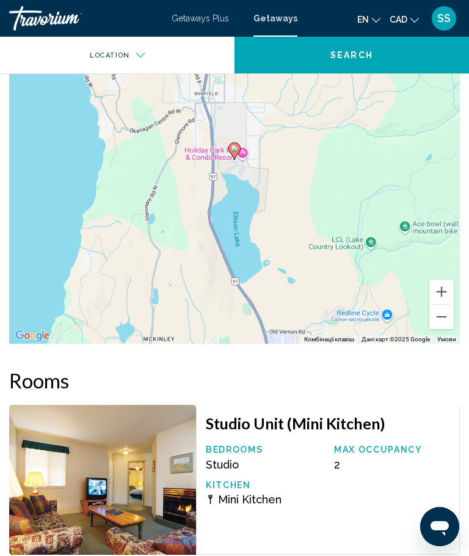
click at [442, 326] on div "Увімкніть режим перетягування за допомогою клавіатури, натиснувши Alt + Enter. …" at bounding box center [234, 160] width 451 height 367
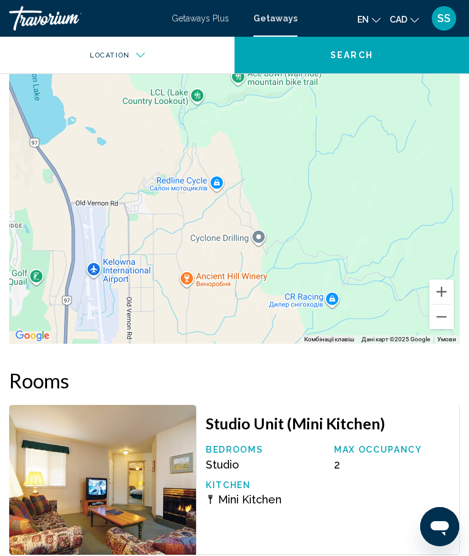
click at [447, 321] on button "Зменшити" at bounding box center [442, 316] width 24 height 24
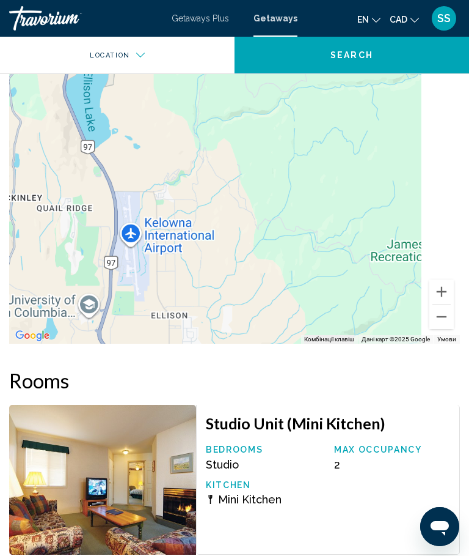
click at [446, 328] on div "Увімкніть режим перетягування за допомогою клавіатури, натиснувши Alt + Enter. …" at bounding box center [234, 160] width 451 height 367
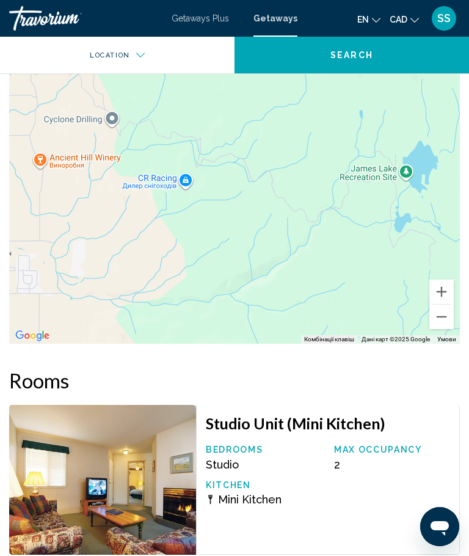
click at [445, 321] on button "Зменшити" at bounding box center [442, 316] width 24 height 24
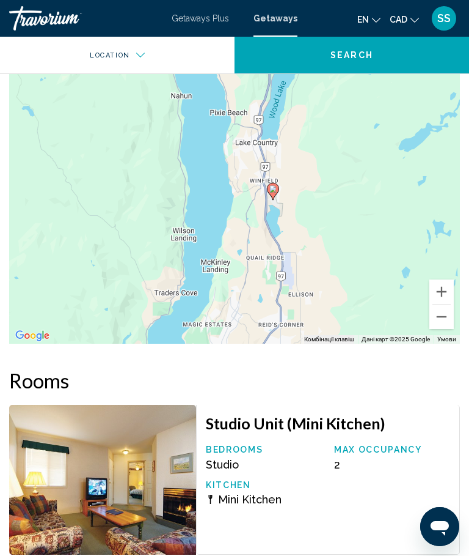
click at [449, 318] on button "Зменшити" at bounding box center [442, 316] width 24 height 24
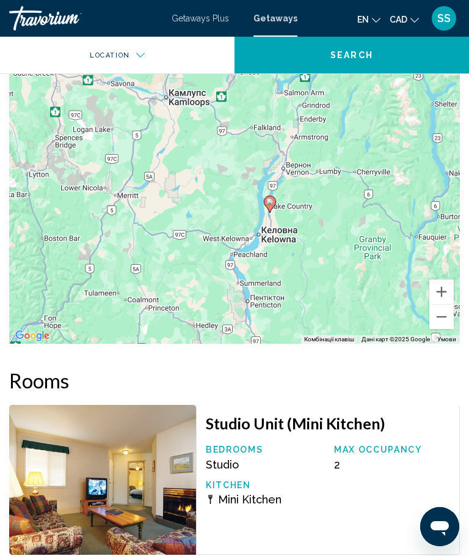
click at [447, 323] on button "Зменшити" at bounding box center [442, 316] width 24 height 24
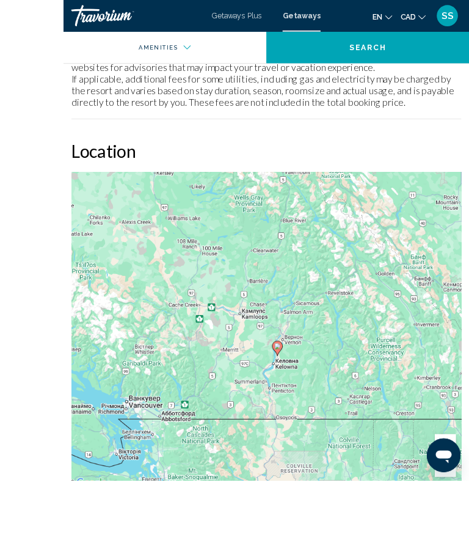
scroll to position [1480, 0]
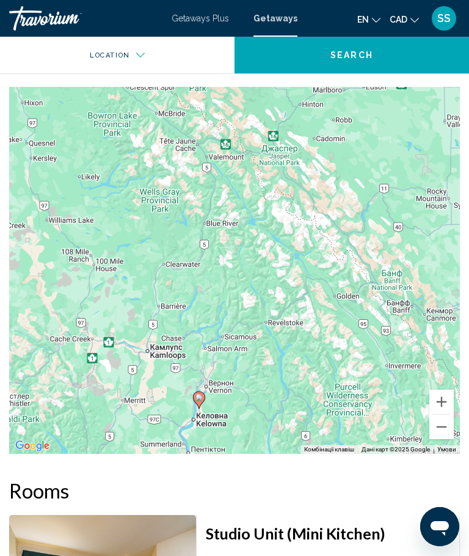
click at [441, 432] on button "Зменшити" at bounding box center [442, 426] width 24 height 24
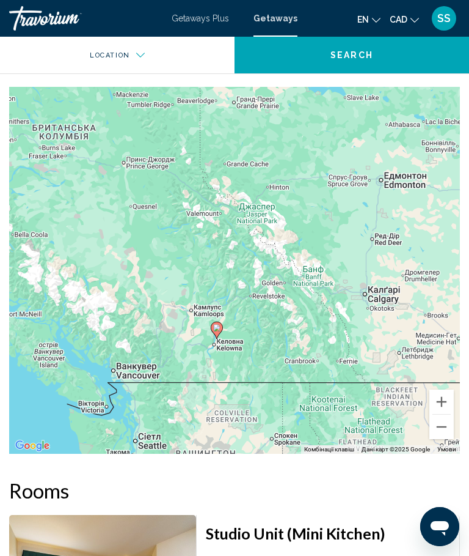
click at [282, 22] on span "Getaways" at bounding box center [276, 18] width 44 height 10
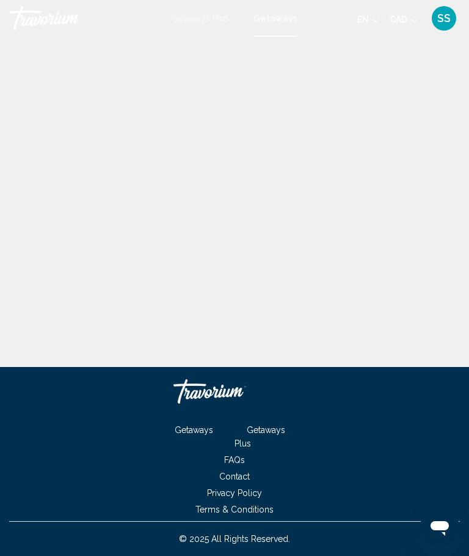
click at [215, 22] on span "Getaways Plus" at bounding box center [200, 18] width 57 height 10
click at [454, 23] on link "Login" at bounding box center [448, 20] width 24 height 10
